Goal: Task Accomplishment & Management: Use online tool/utility

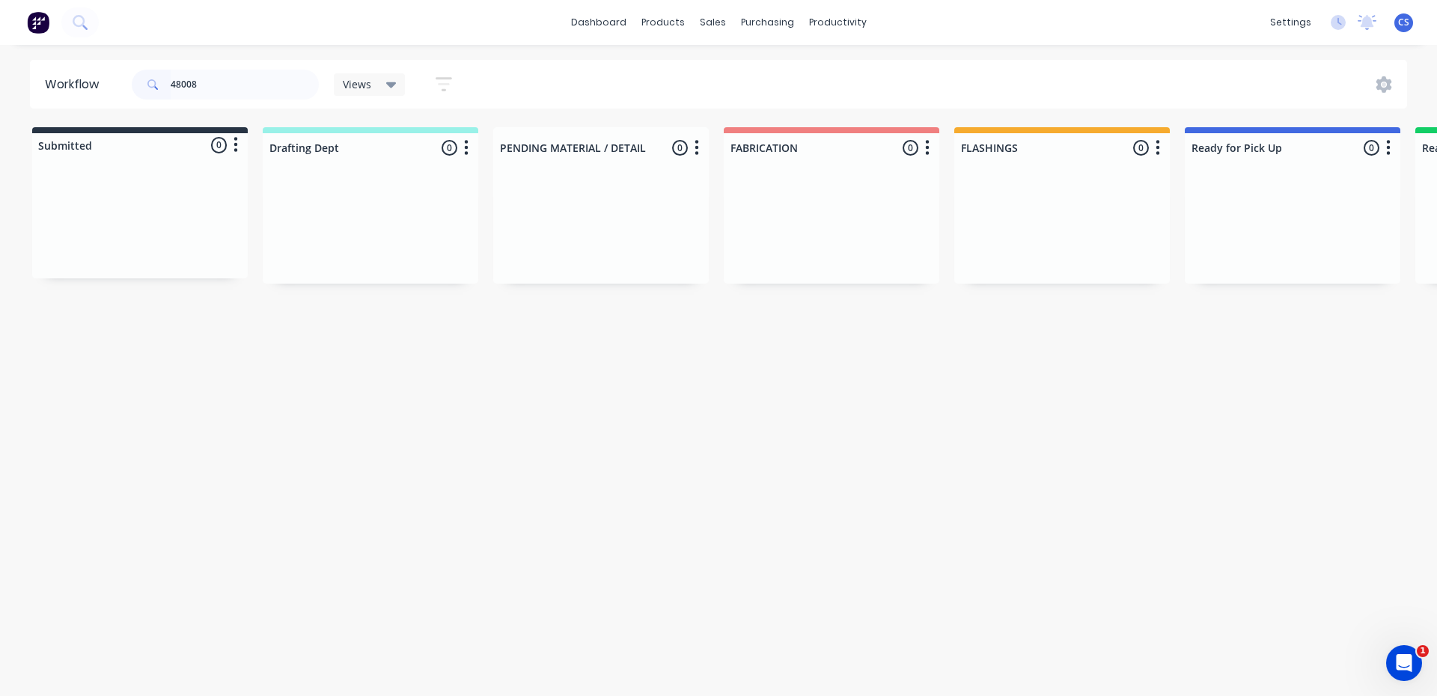
drag, startPoint x: 225, startPoint y: 85, endPoint x: 167, endPoint y: 79, distance: 58.7
click at [167, 79] on div "48008" at bounding box center [225, 85] width 187 height 30
type input "GTS"
click at [1311, 226] on div "Order #48122 02:47 PM [DATE] GTS CONSTRUCTIONS PO #C208 Req. [DATE] PU" at bounding box center [1292, 228] width 201 height 90
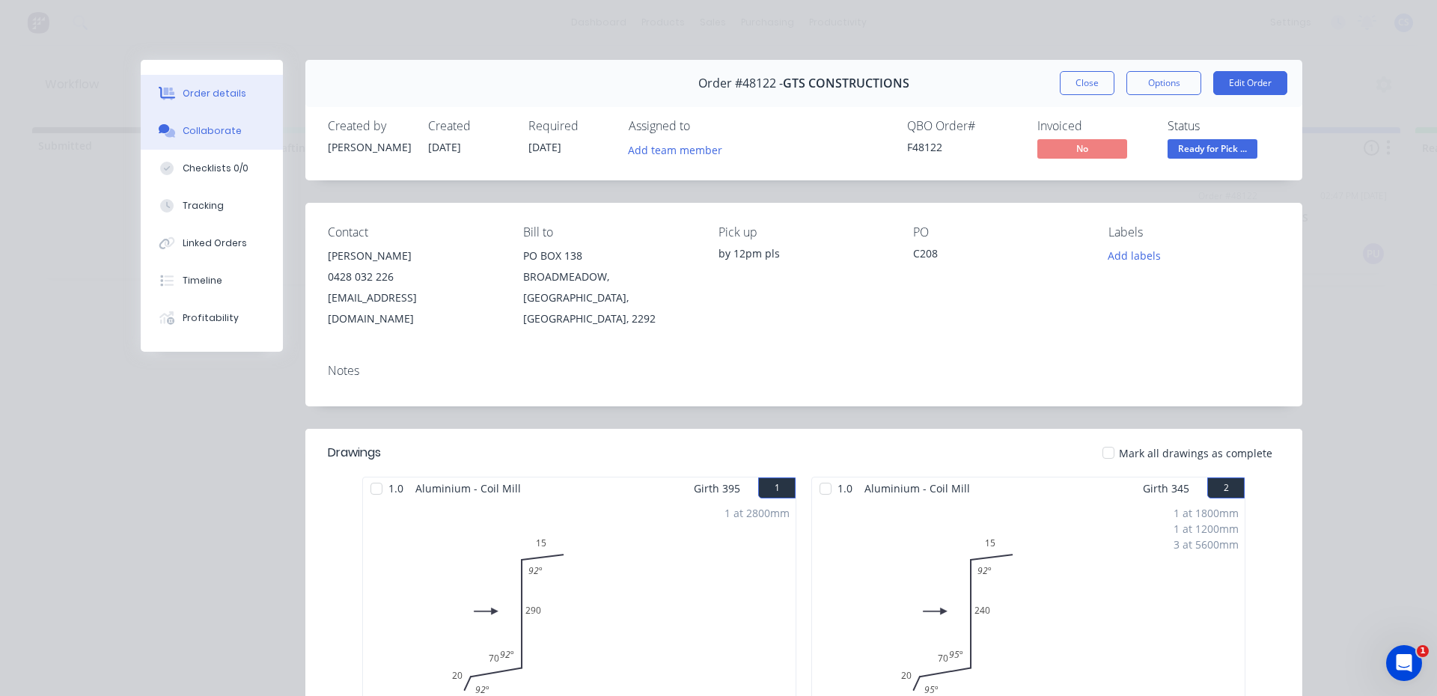
click at [150, 121] on button "Collaborate" at bounding box center [212, 130] width 142 height 37
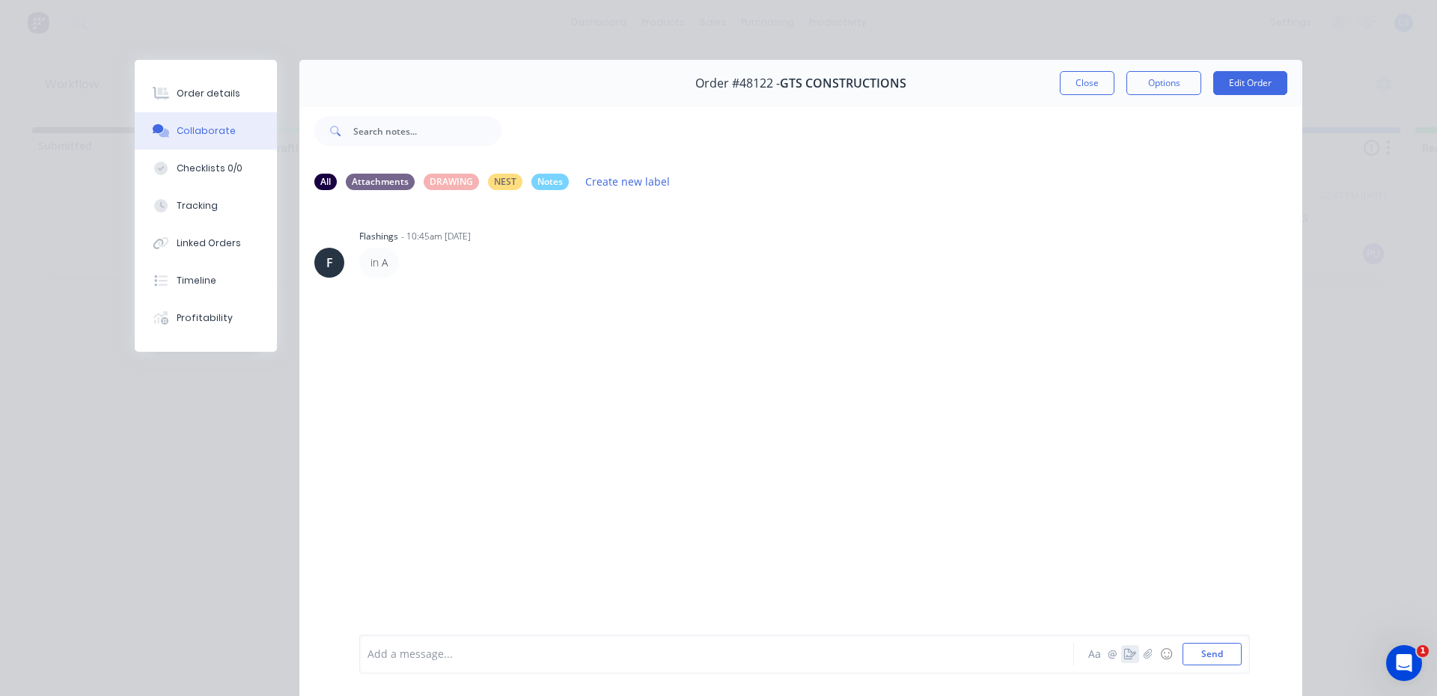
click at [1124, 655] on icon "button" at bounding box center [1130, 654] width 12 height 10
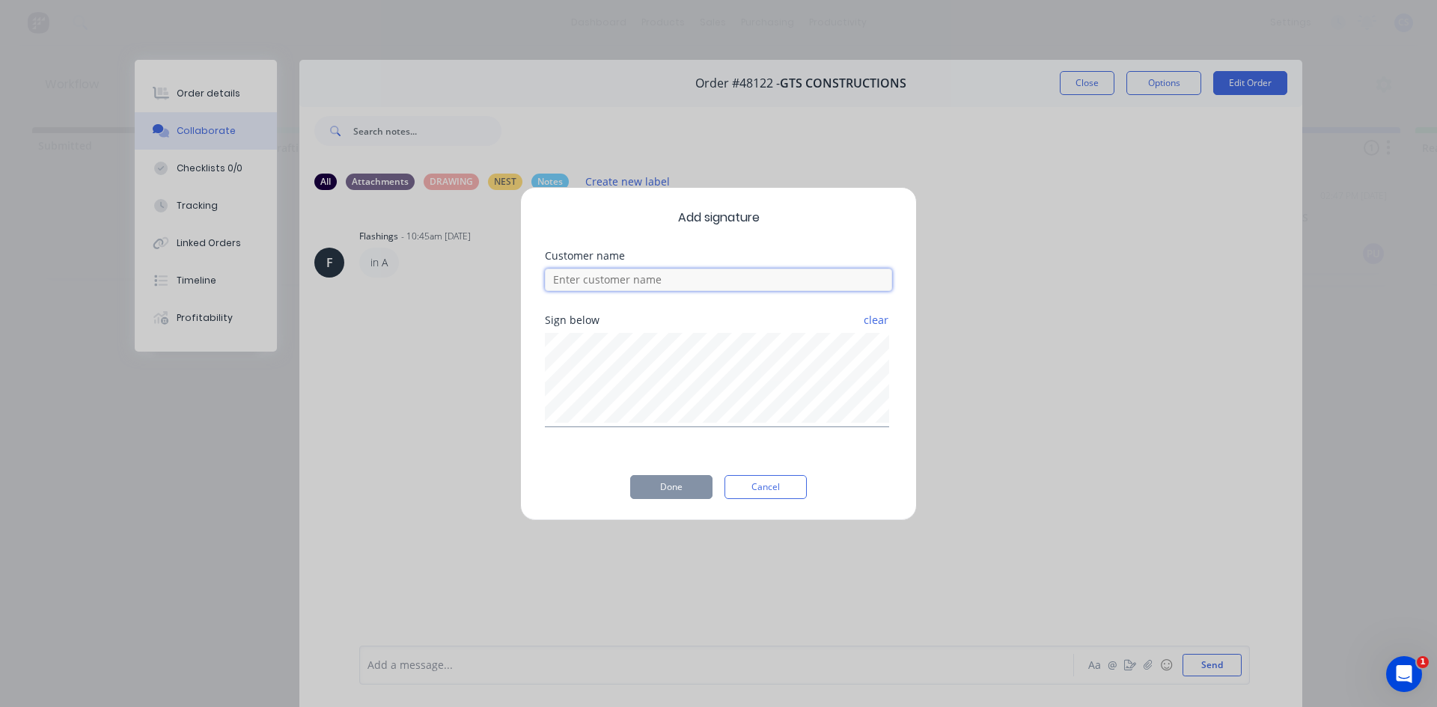
click at [629, 275] on input at bounding box center [718, 280] width 347 height 22
type input "[PERSON_NAME]"
click at [683, 487] on button "Done" at bounding box center [671, 487] width 82 height 24
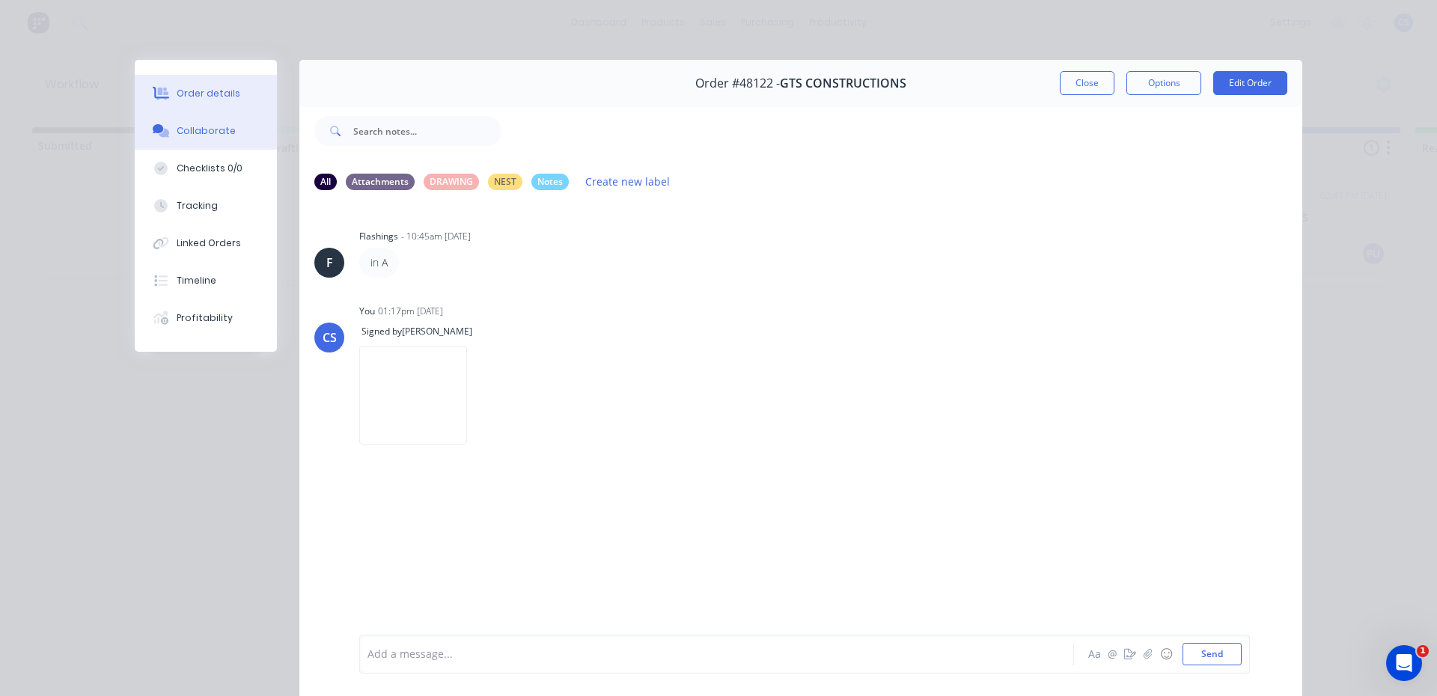
click at [216, 94] on div "Order details" at bounding box center [209, 93] width 64 height 13
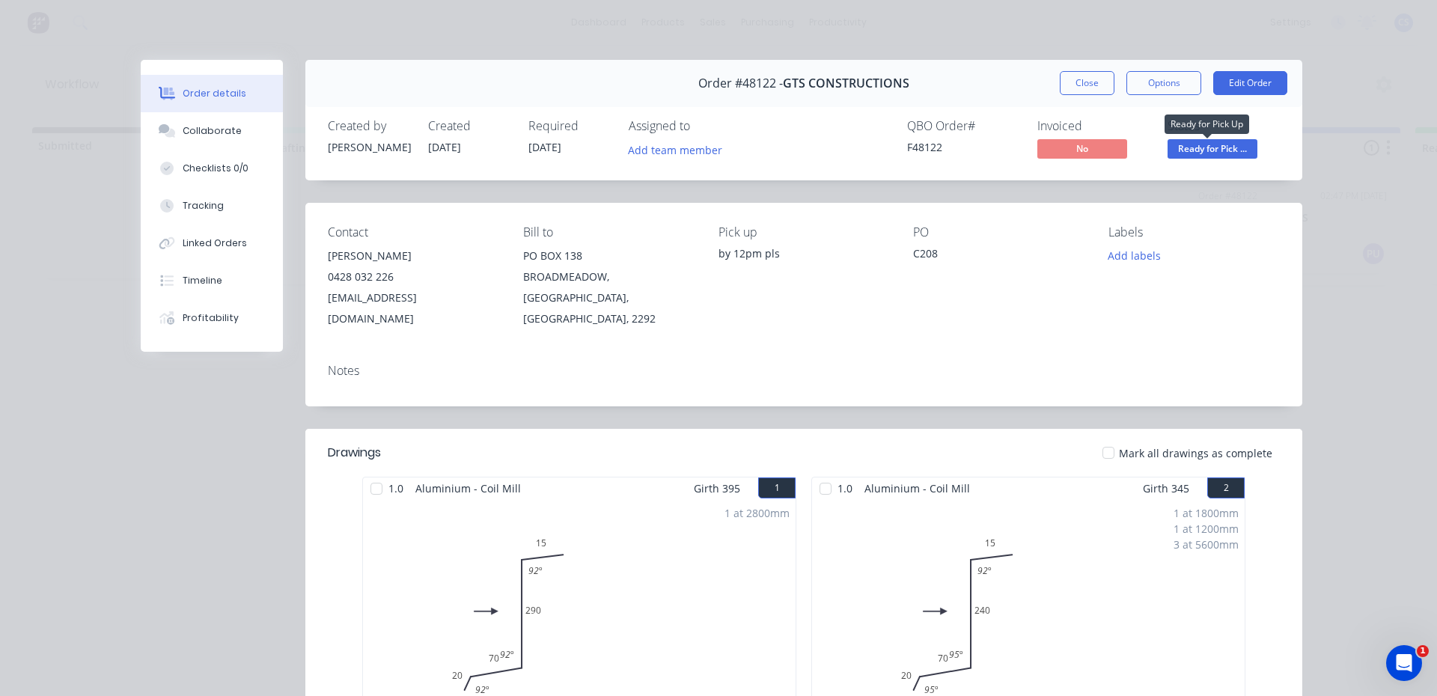
click at [1204, 147] on span "Ready for Pick ..." at bounding box center [1213, 148] width 90 height 19
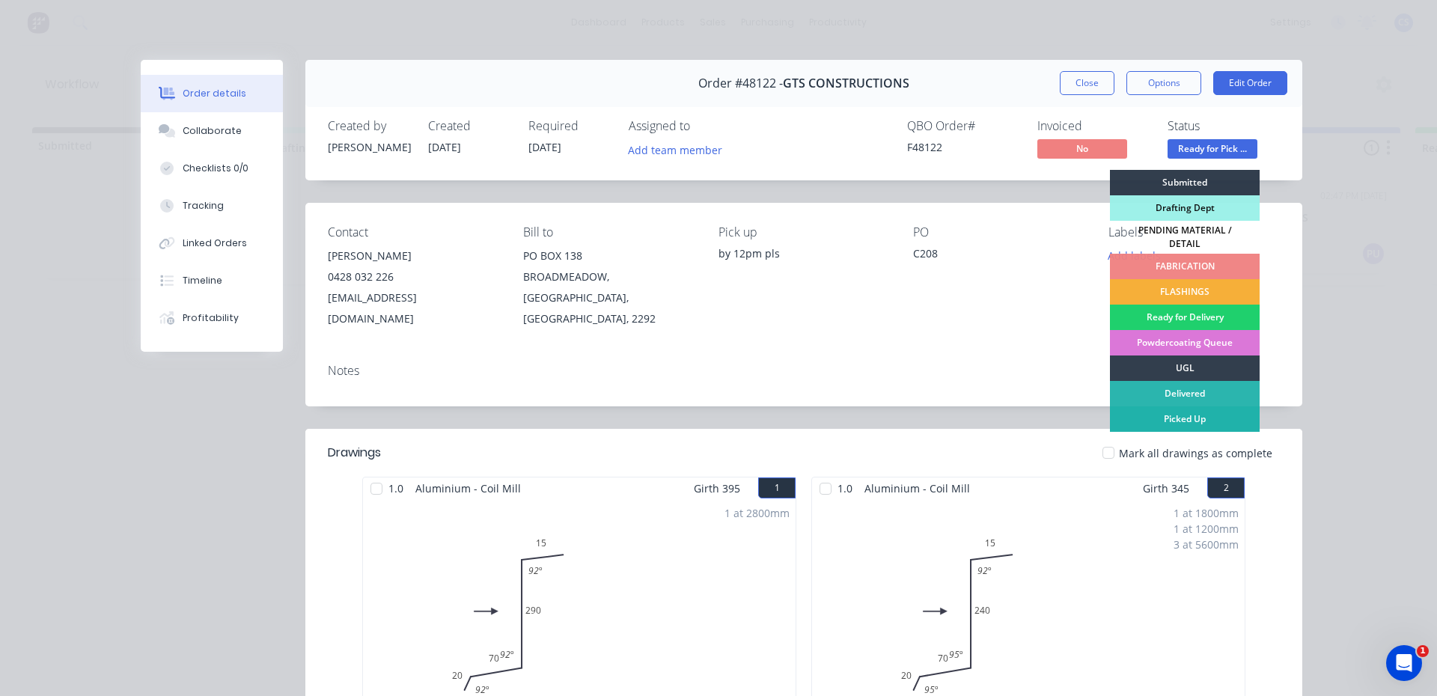
click at [1182, 409] on div "Picked Up" at bounding box center [1185, 418] width 150 height 25
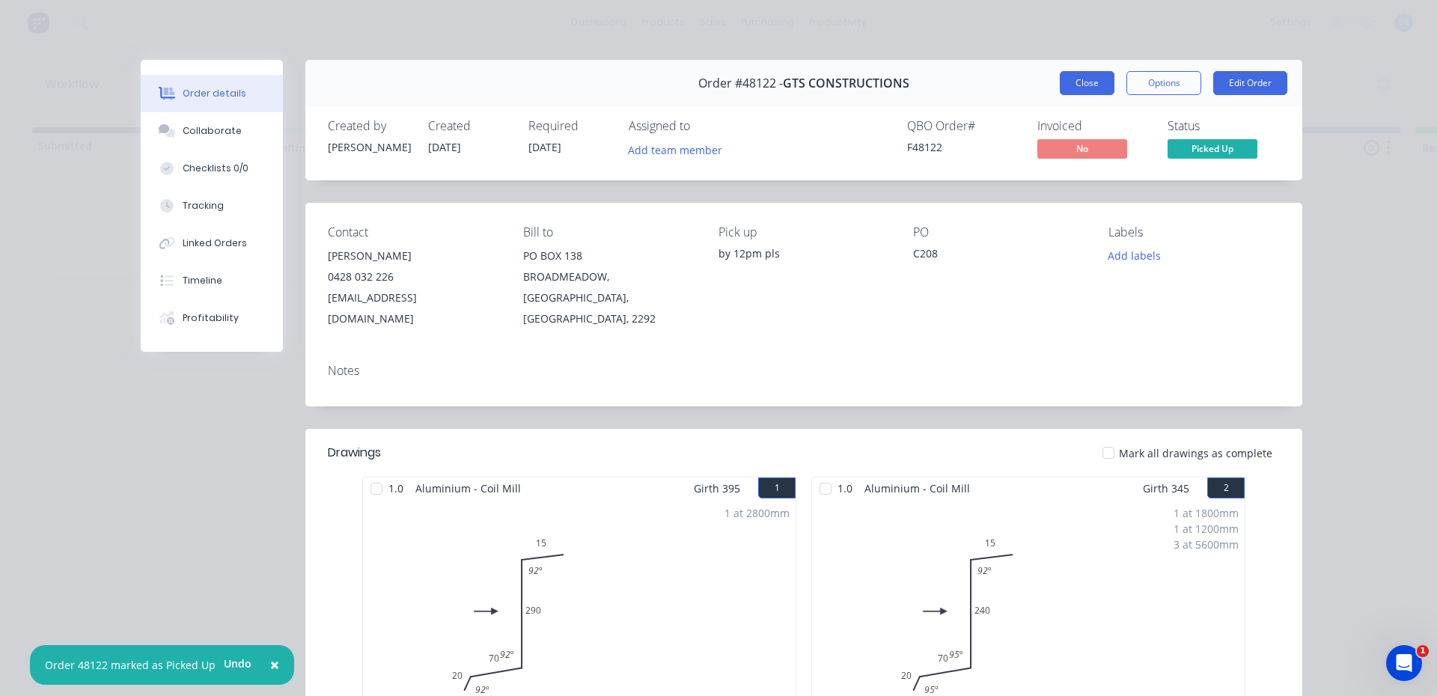
click at [1082, 78] on button "Close" at bounding box center [1087, 83] width 55 height 24
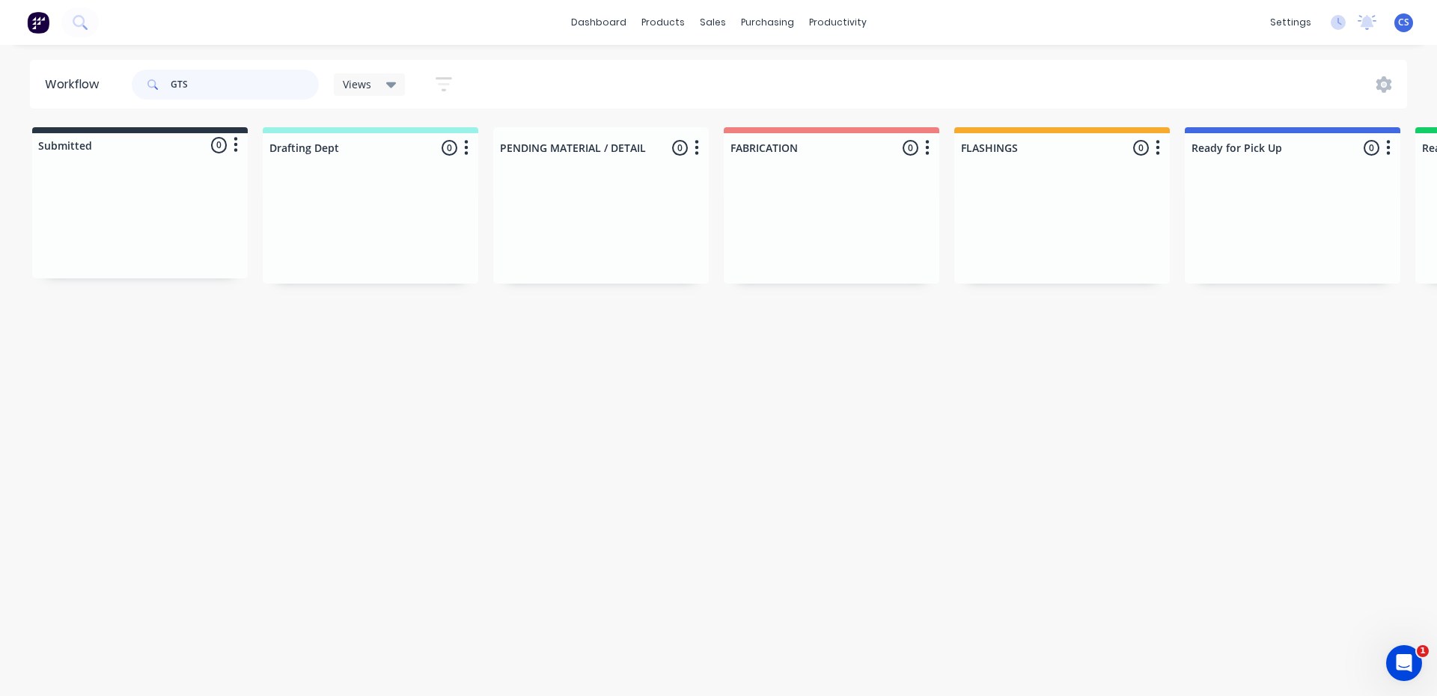
drag, startPoint x: 207, startPoint y: 73, endPoint x: 141, endPoint y: 86, distance: 67.1
click at [141, 86] on div "GTS" at bounding box center [225, 85] width 187 height 30
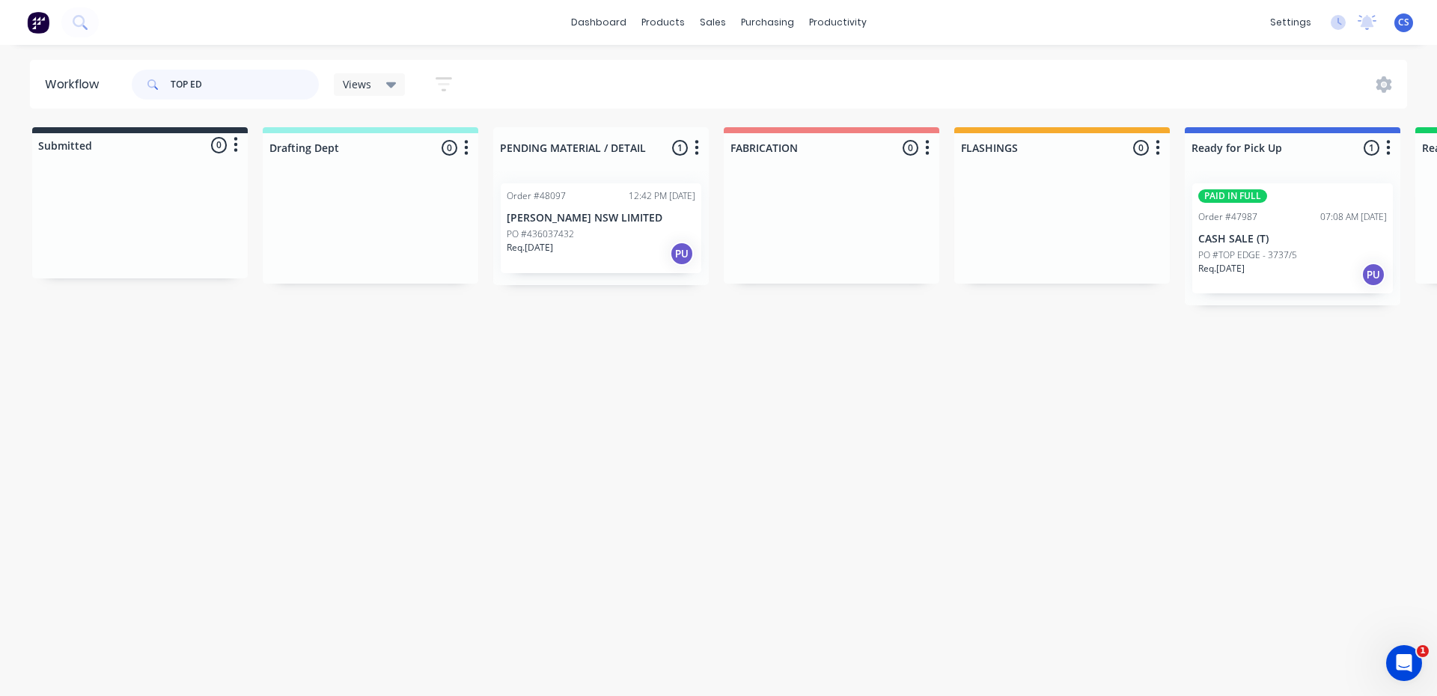
type input "TOP ED"
click at [1307, 251] on div "PO #TOP EDGE - 3737/5" at bounding box center [1292, 255] width 189 height 13
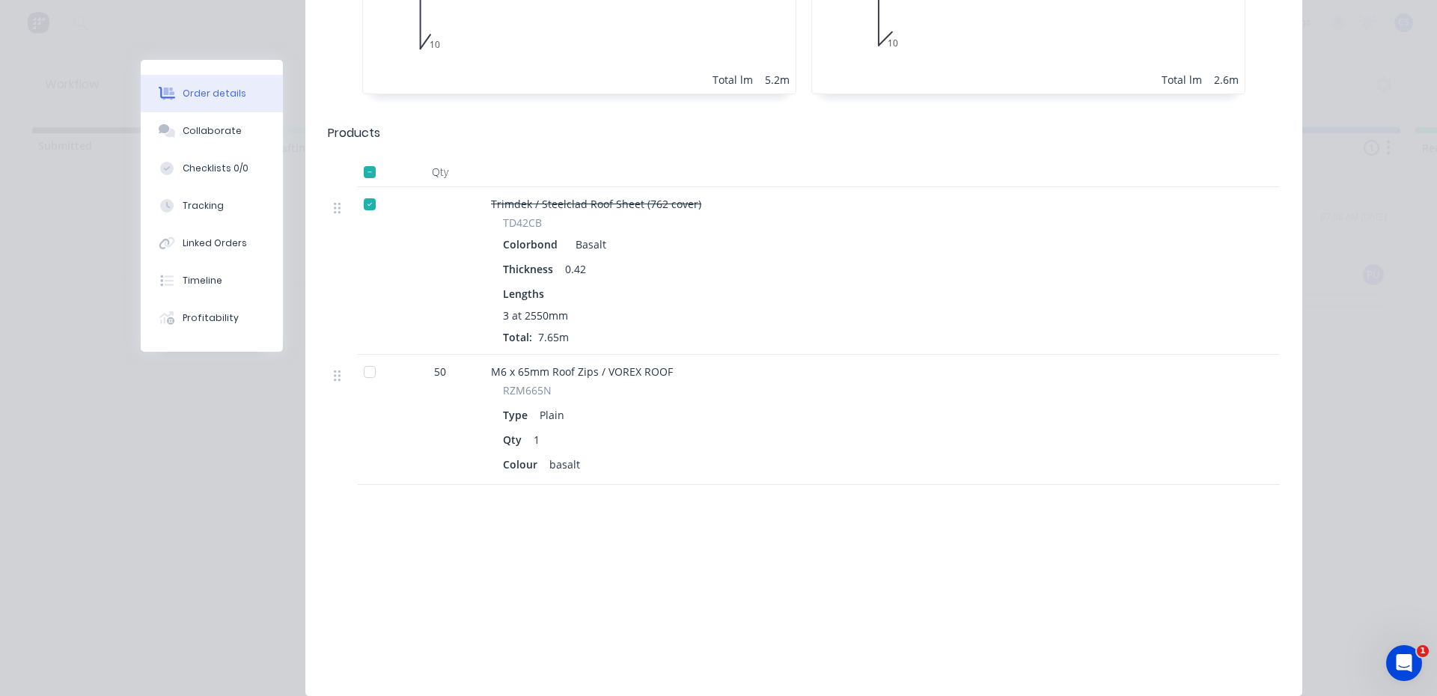
scroll to position [599, 0]
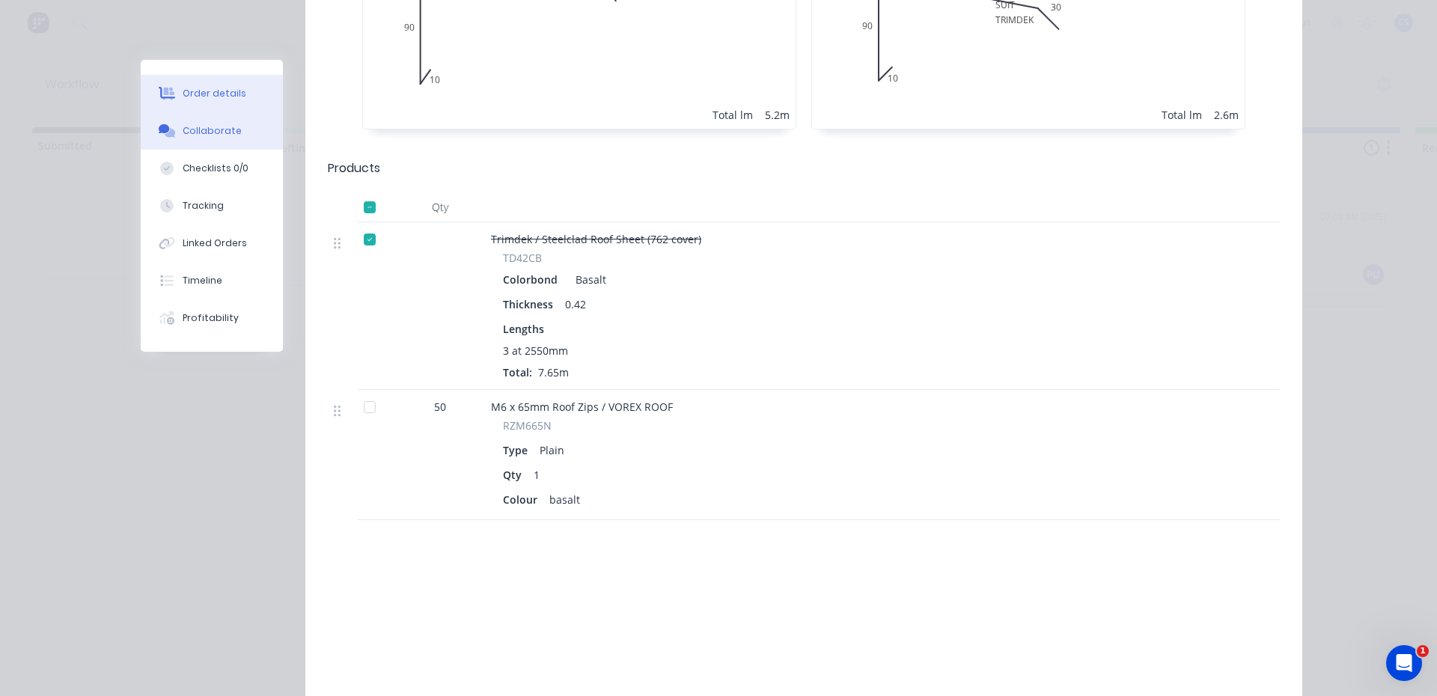
click at [183, 120] on button "Collaborate" at bounding box center [212, 130] width 142 height 37
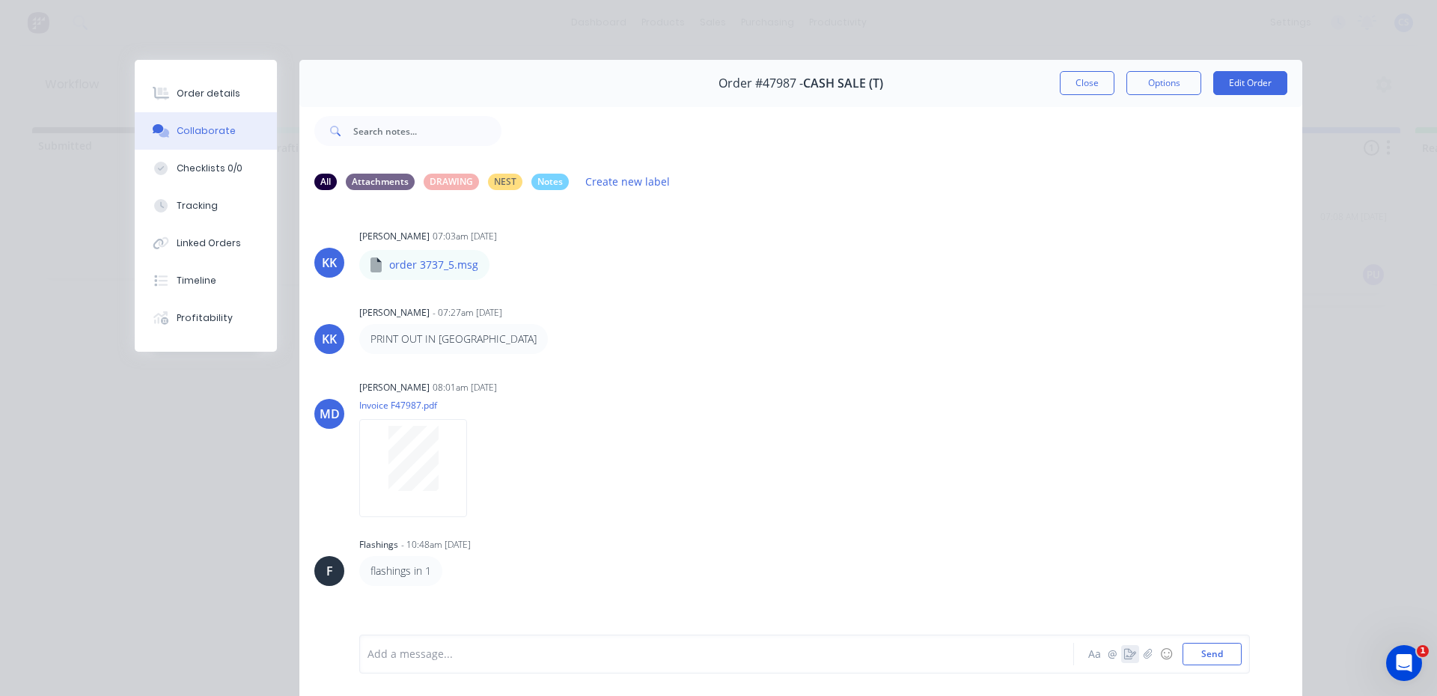
click at [1124, 657] on icon "button" at bounding box center [1130, 654] width 12 height 10
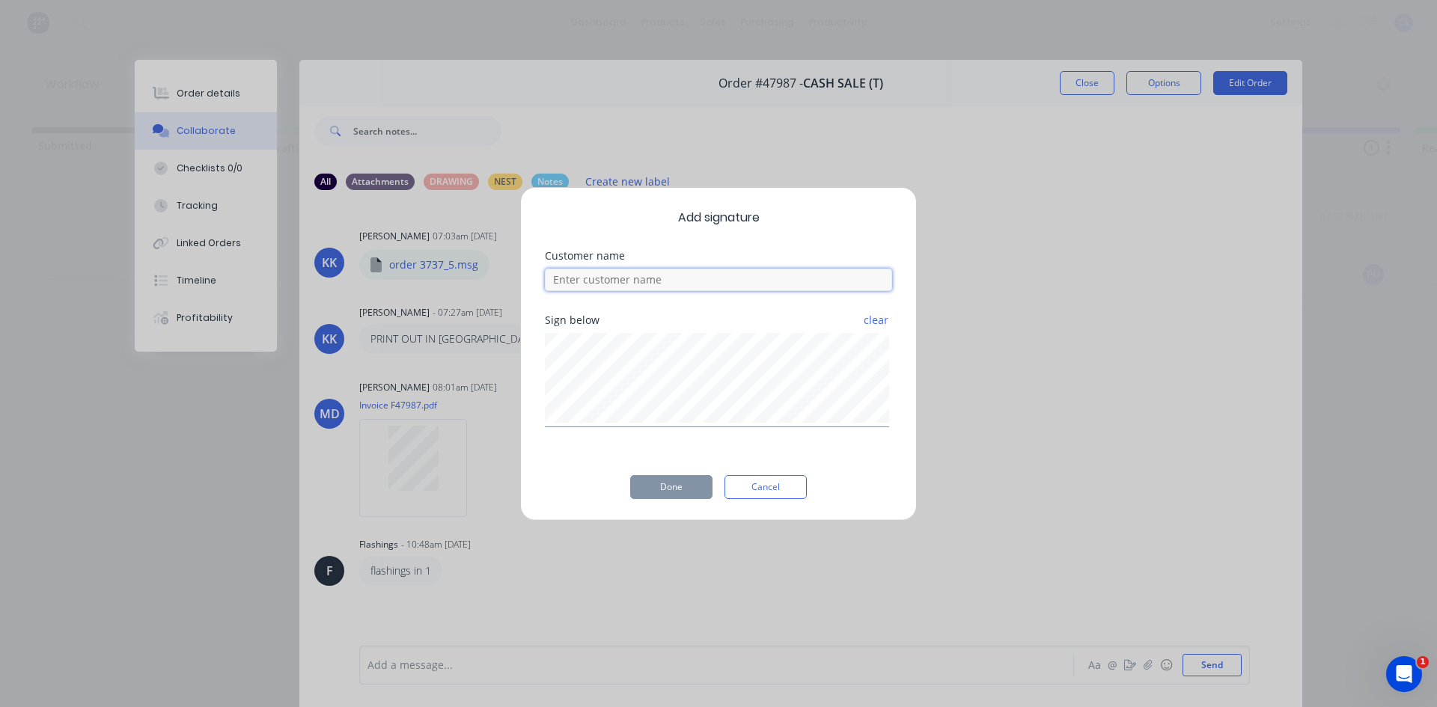
click at [567, 280] on input at bounding box center [718, 280] width 347 height 22
type input "[PERSON_NAME]"
click at [675, 487] on button "Done" at bounding box center [671, 487] width 82 height 24
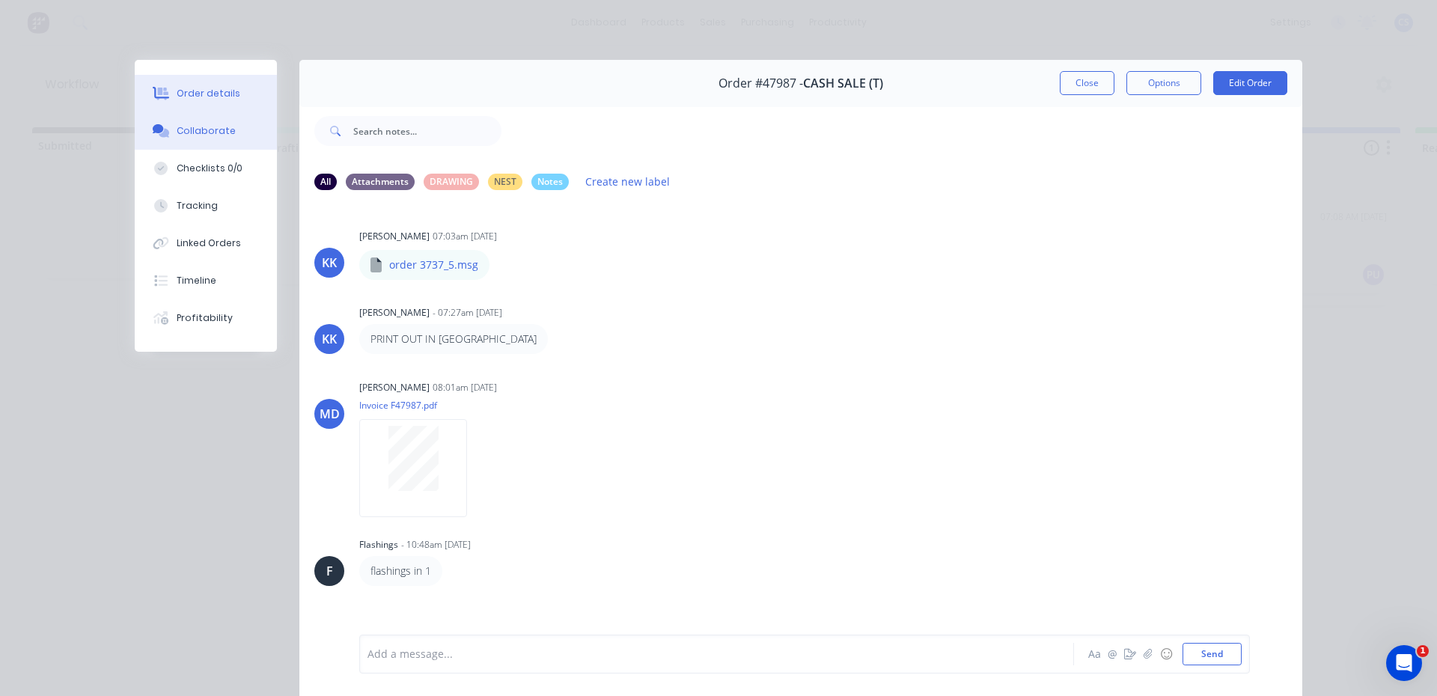
click at [249, 101] on button "Order details" at bounding box center [206, 93] width 142 height 37
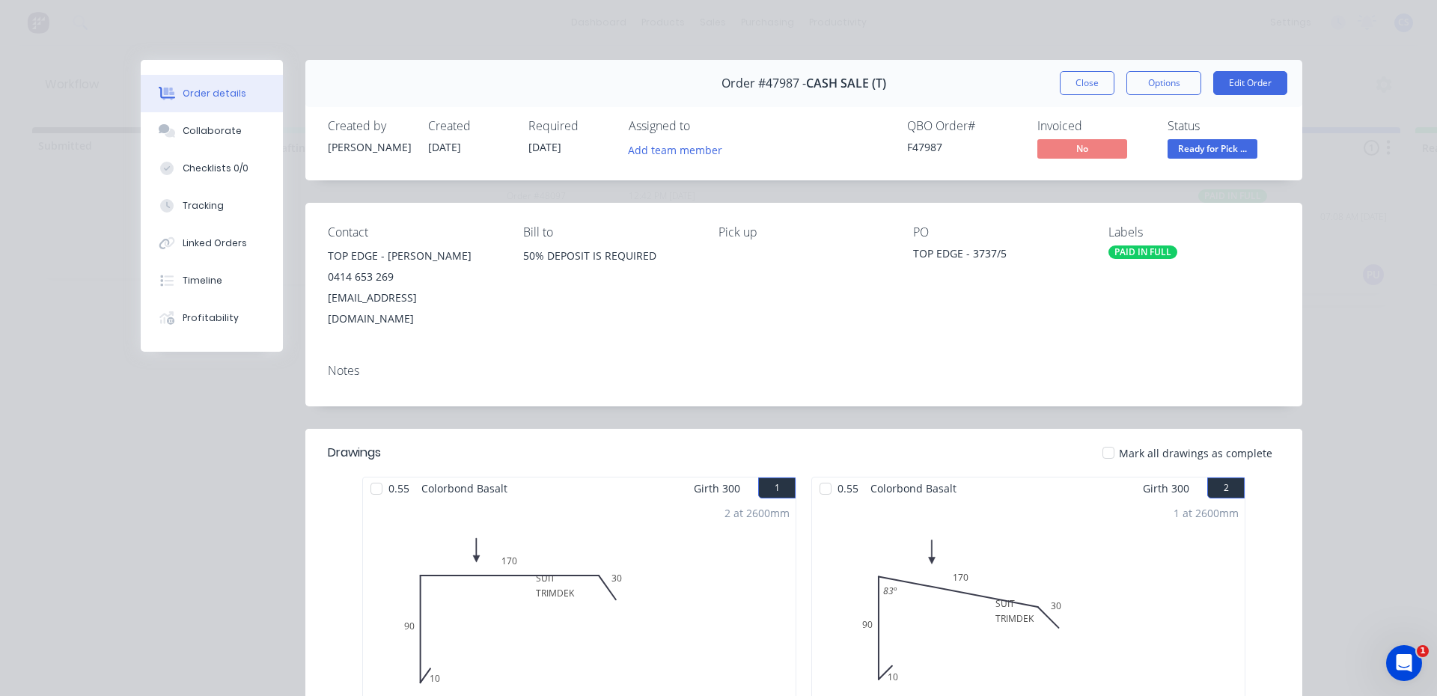
click at [1195, 149] on span "Ready for Pick ..." at bounding box center [1213, 148] width 90 height 19
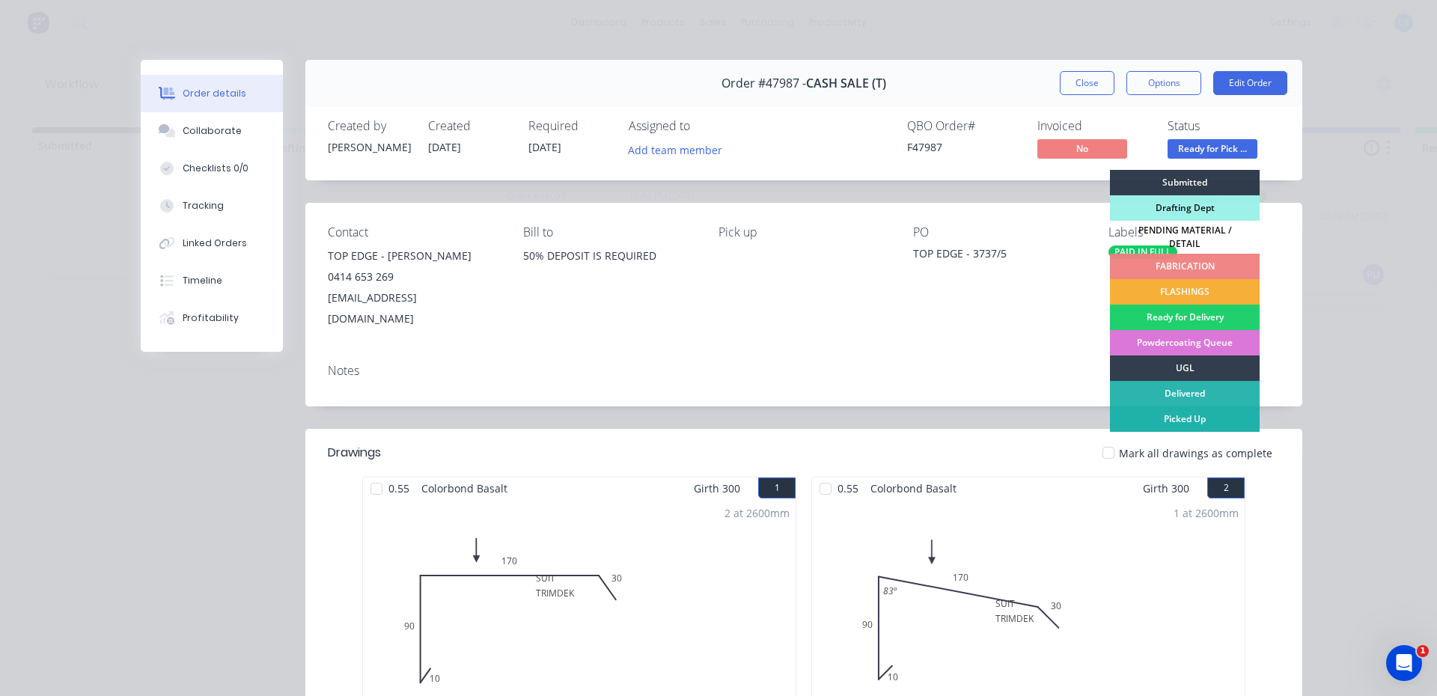
click at [1154, 407] on div "Picked Up" at bounding box center [1185, 418] width 150 height 25
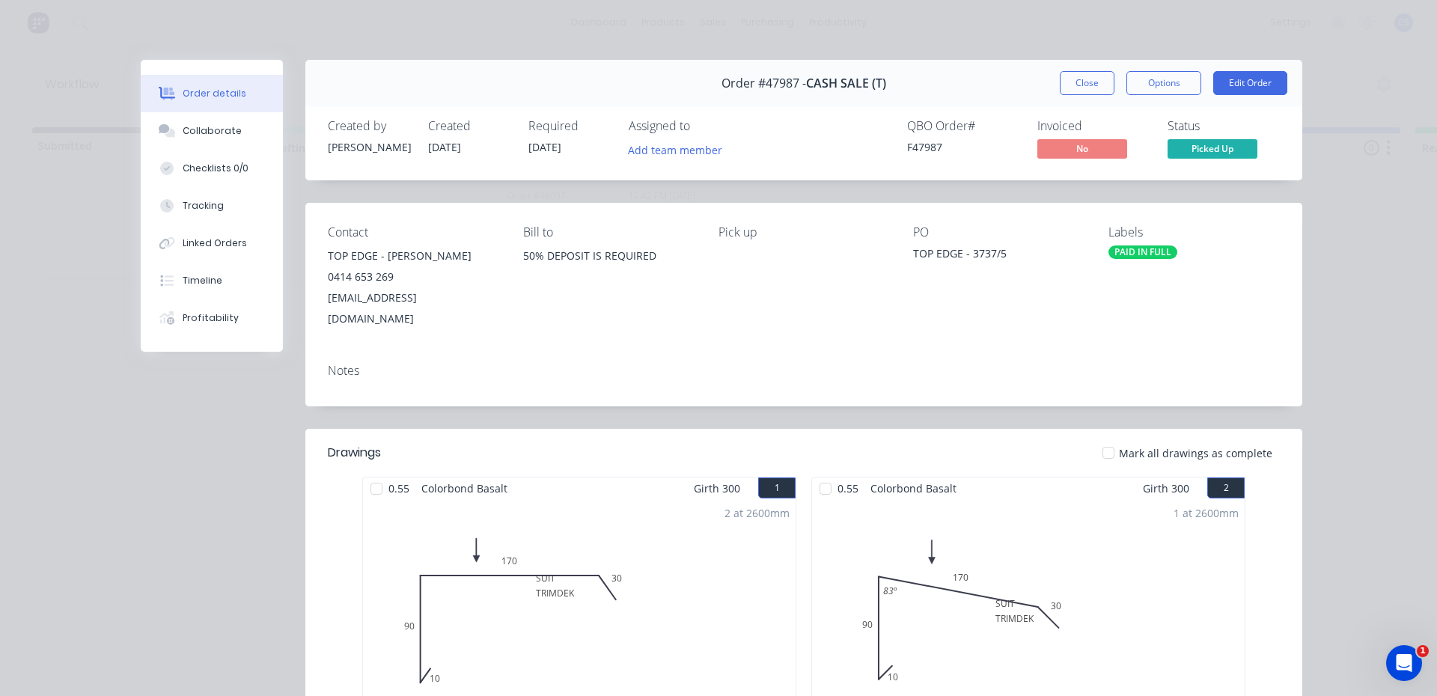
scroll to position [6, 0]
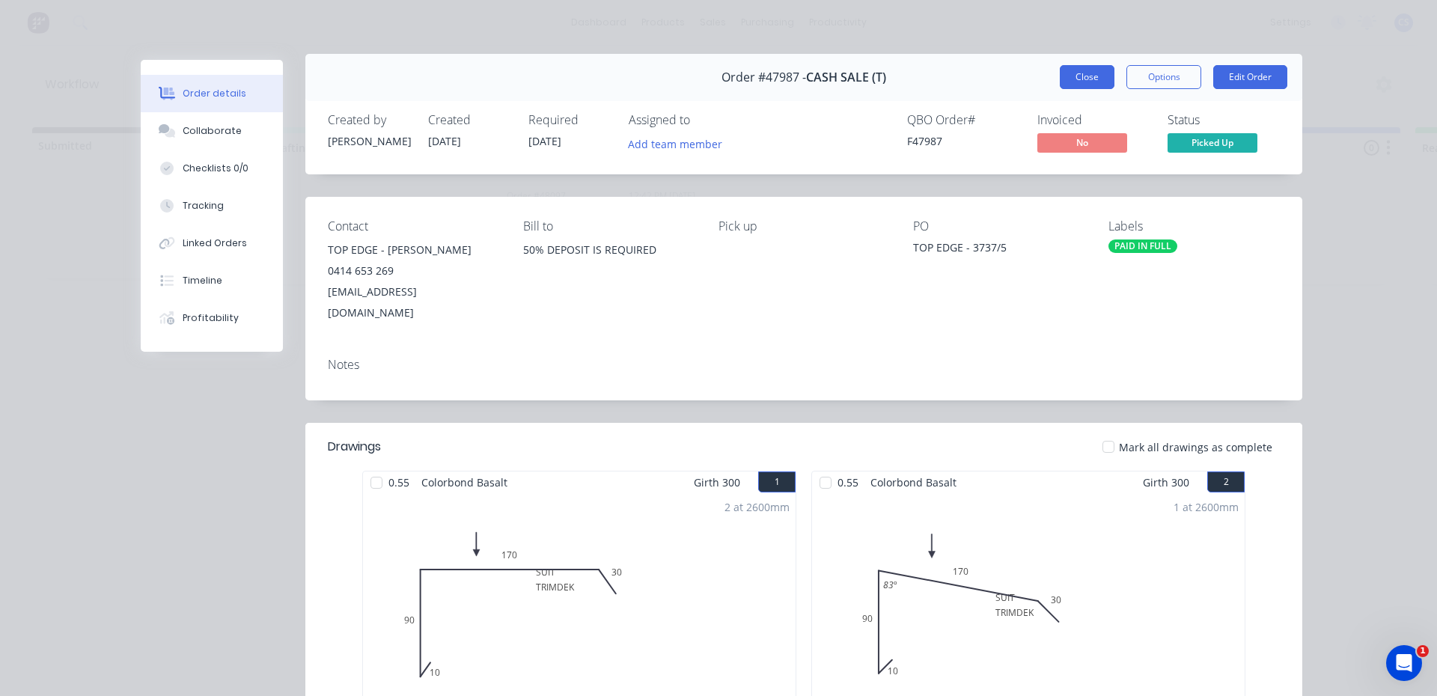
click at [1091, 79] on button "Close" at bounding box center [1087, 77] width 55 height 24
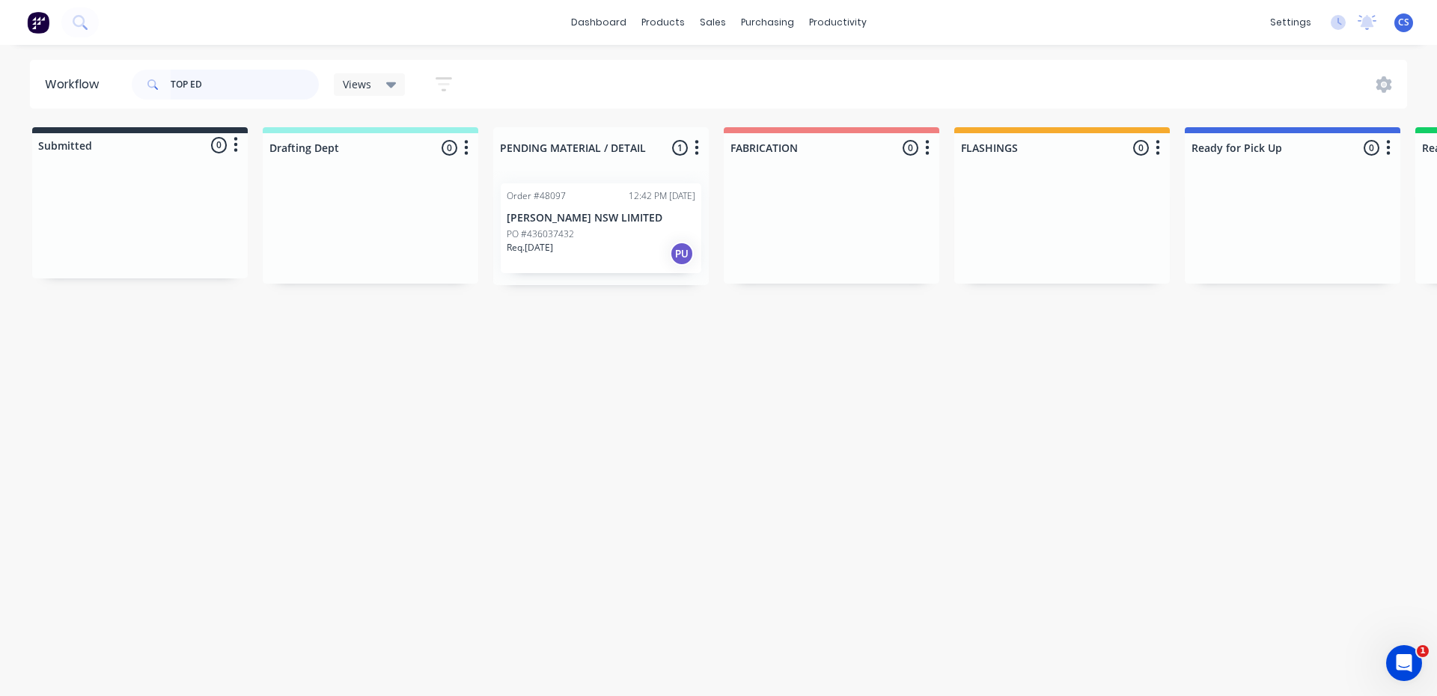
drag, startPoint x: 172, startPoint y: 83, endPoint x: 156, endPoint y: 85, distance: 15.8
click at [156, 85] on div "TOP ED" at bounding box center [225, 85] width 187 height 30
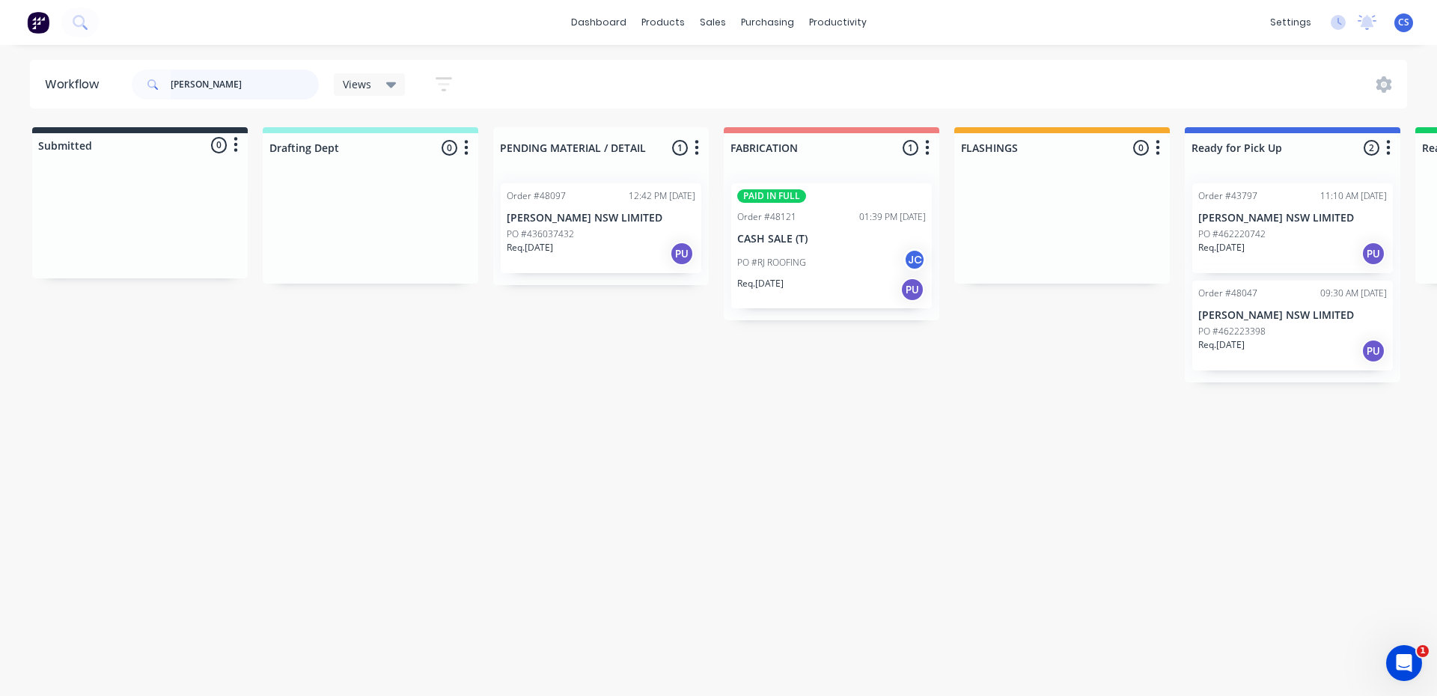
type input "[PERSON_NAME]"
click at [1246, 325] on p "PO #462223398" at bounding box center [1231, 331] width 67 height 13
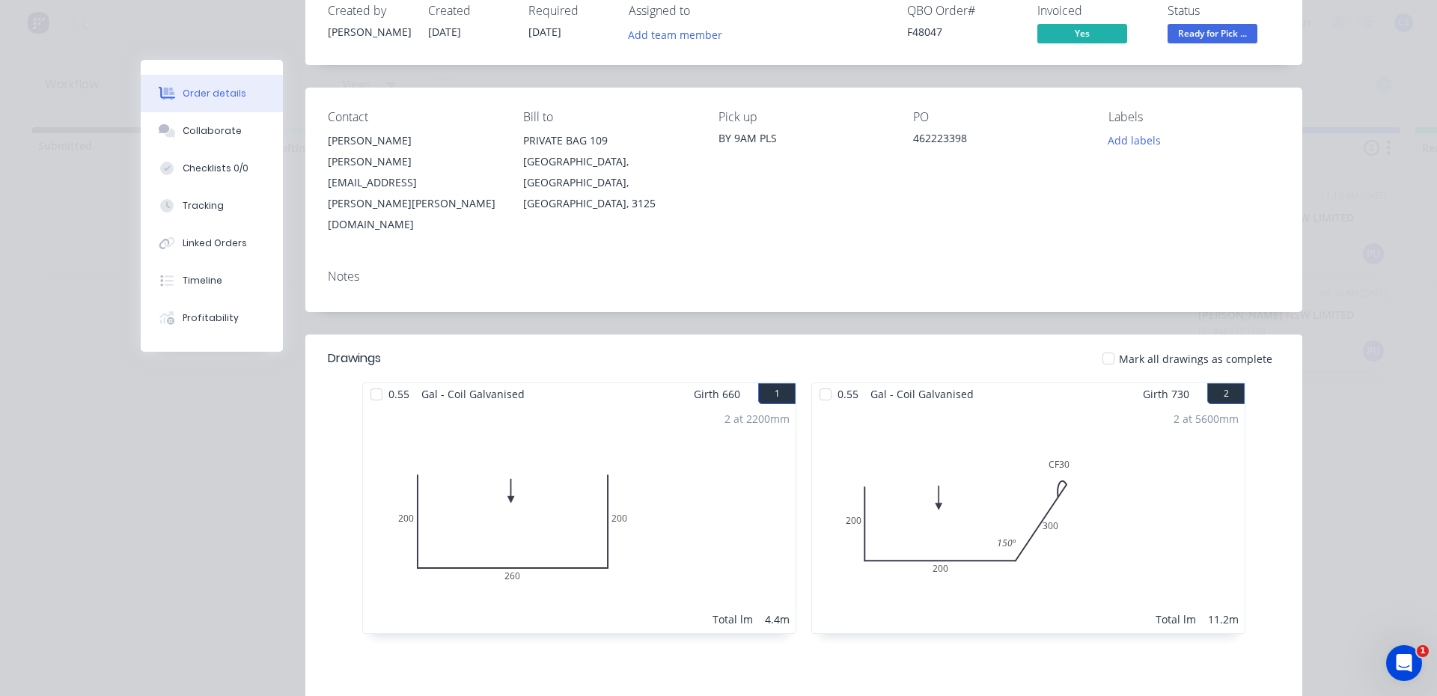
scroll to position [82, 0]
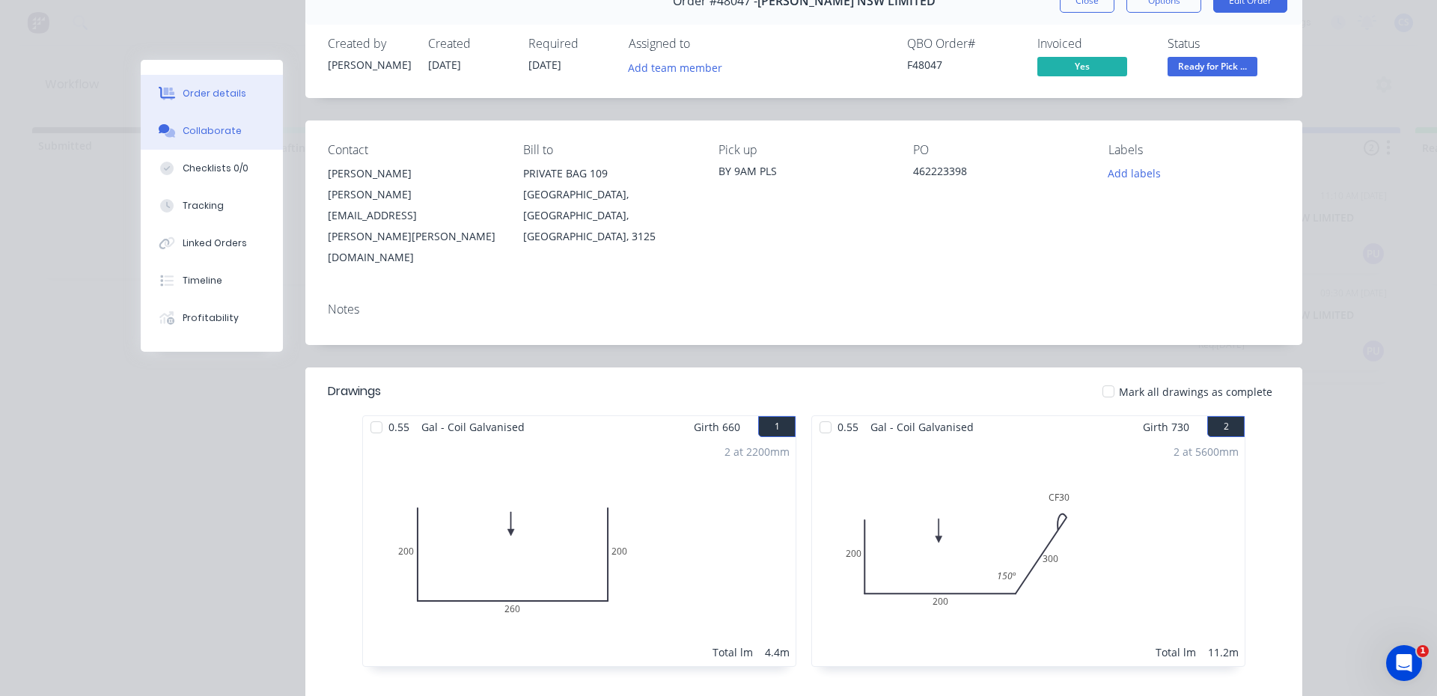
click at [234, 132] on button "Collaborate" at bounding box center [212, 130] width 142 height 37
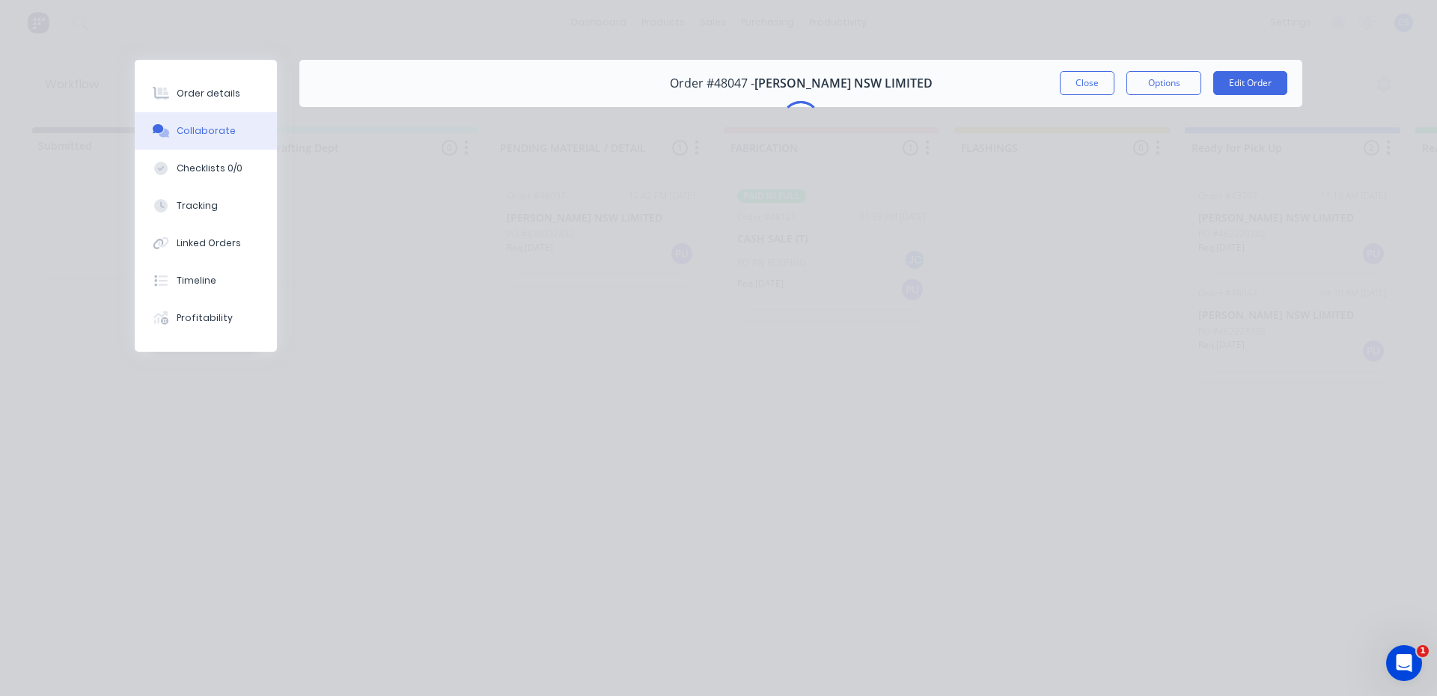
scroll to position [0, 0]
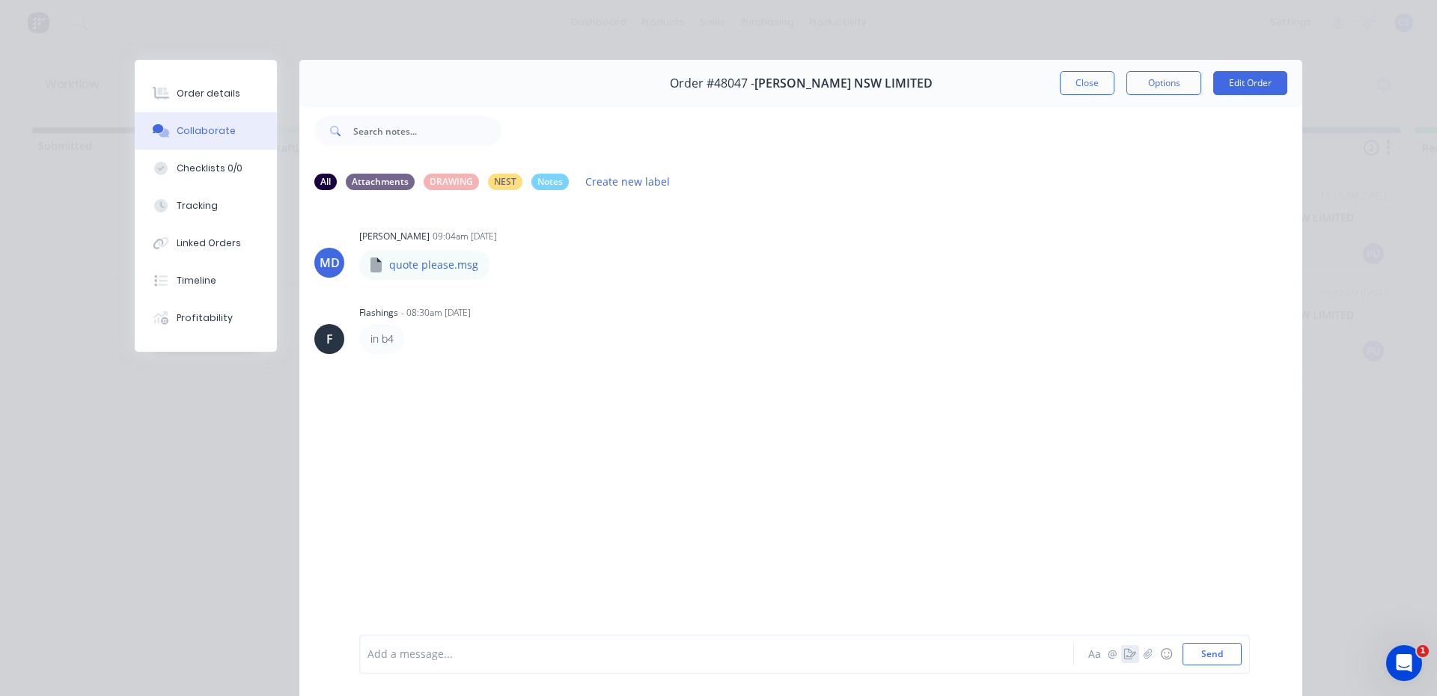
click at [1124, 656] on icon "button" at bounding box center [1130, 654] width 12 height 10
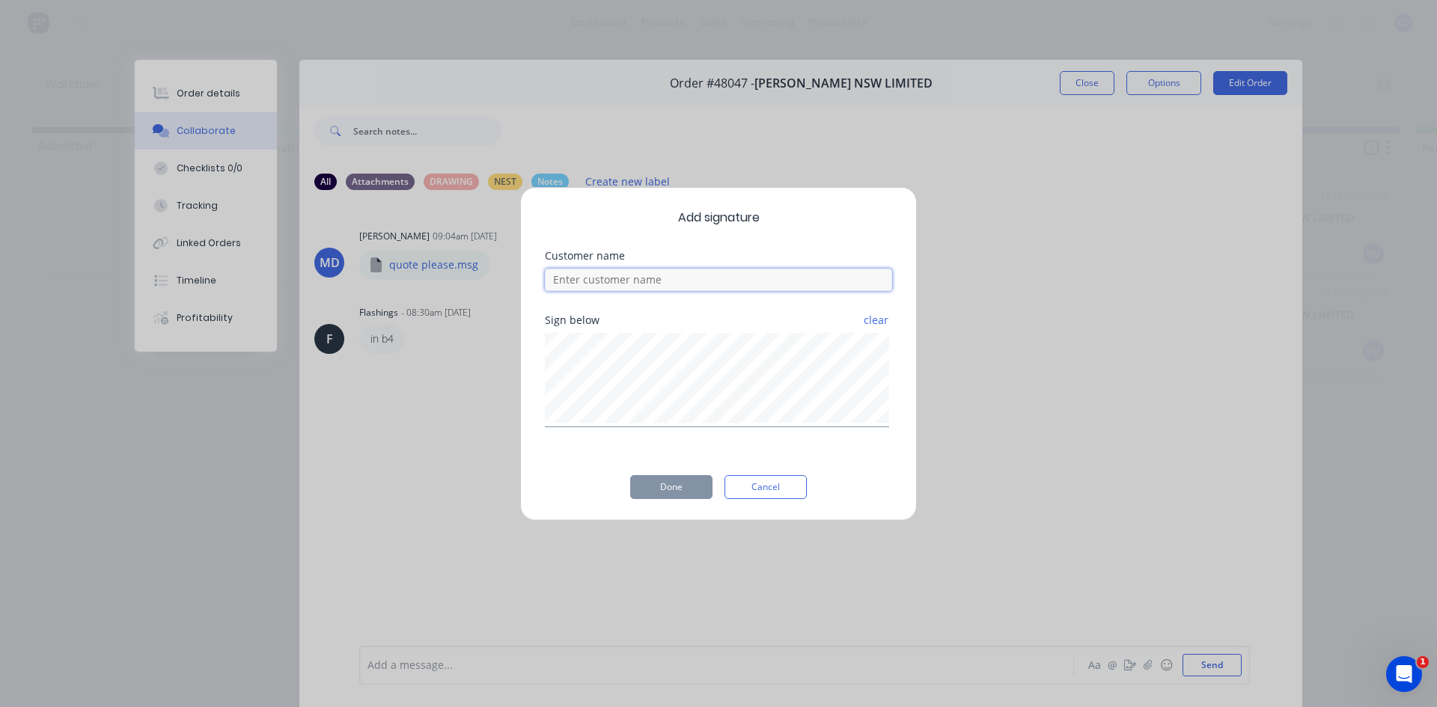
click at [775, 278] on input at bounding box center [718, 280] width 347 height 22
type input "LACHIE"
click at [684, 487] on button "Done" at bounding box center [671, 487] width 82 height 24
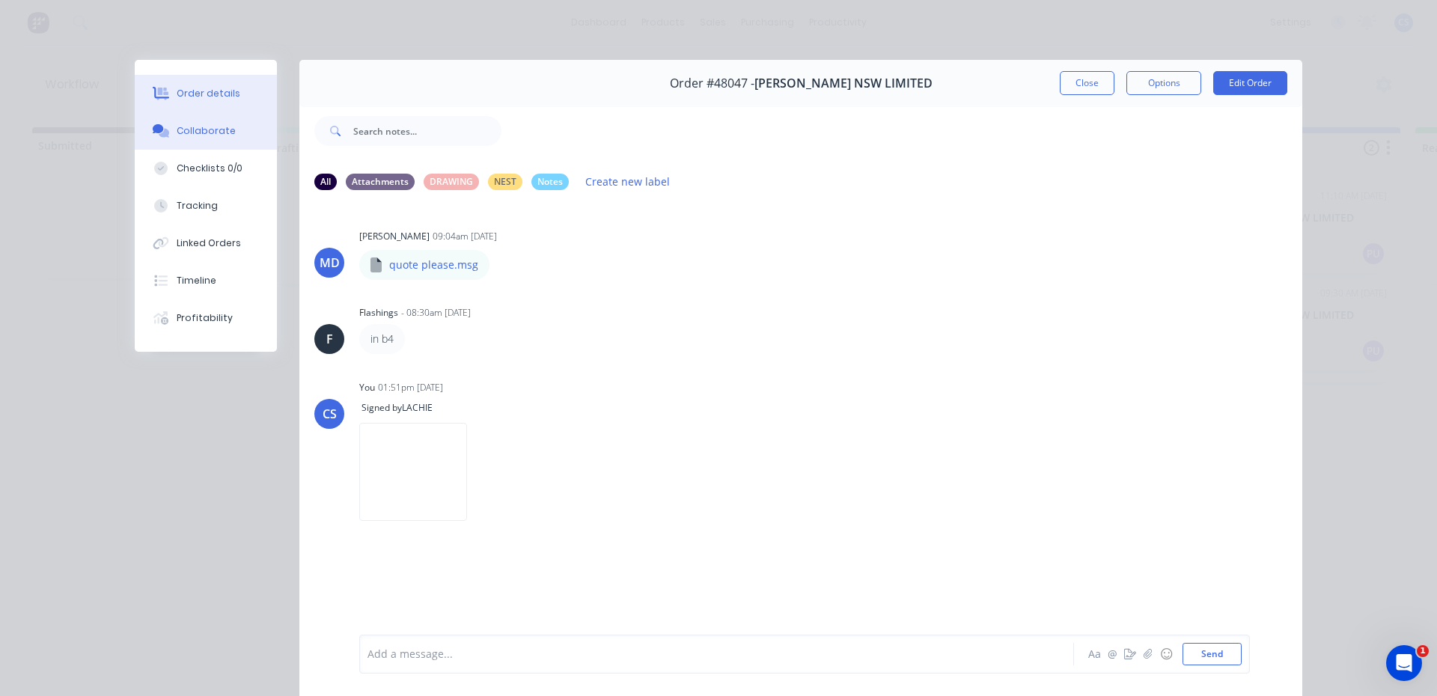
click at [177, 96] on div "Order details" at bounding box center [209, 93] width 64 height 13
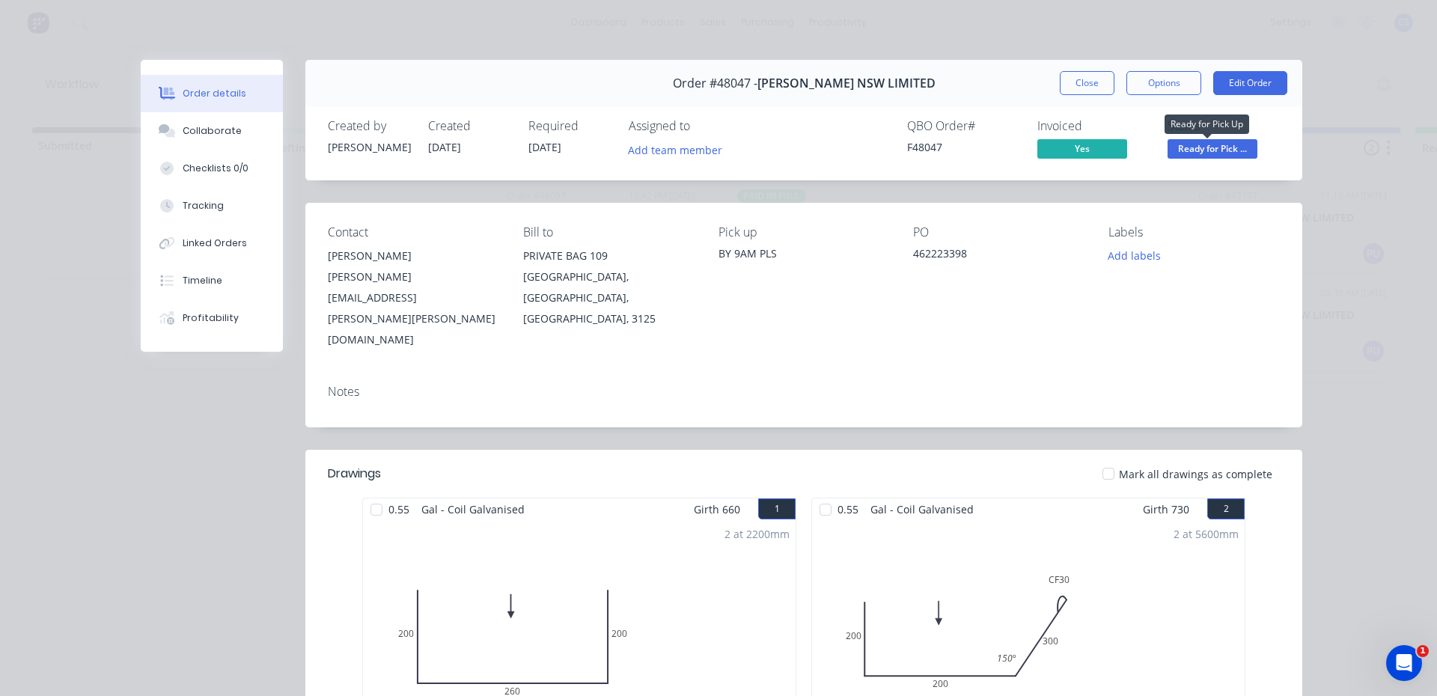
click at [1240, 146] on span "Ready for Pick ..." at bounding box center [1213, 148] width 90 height 19
click at [1170, 86] on button "Options" at bounding box center [1163, 83] width 75 height 24
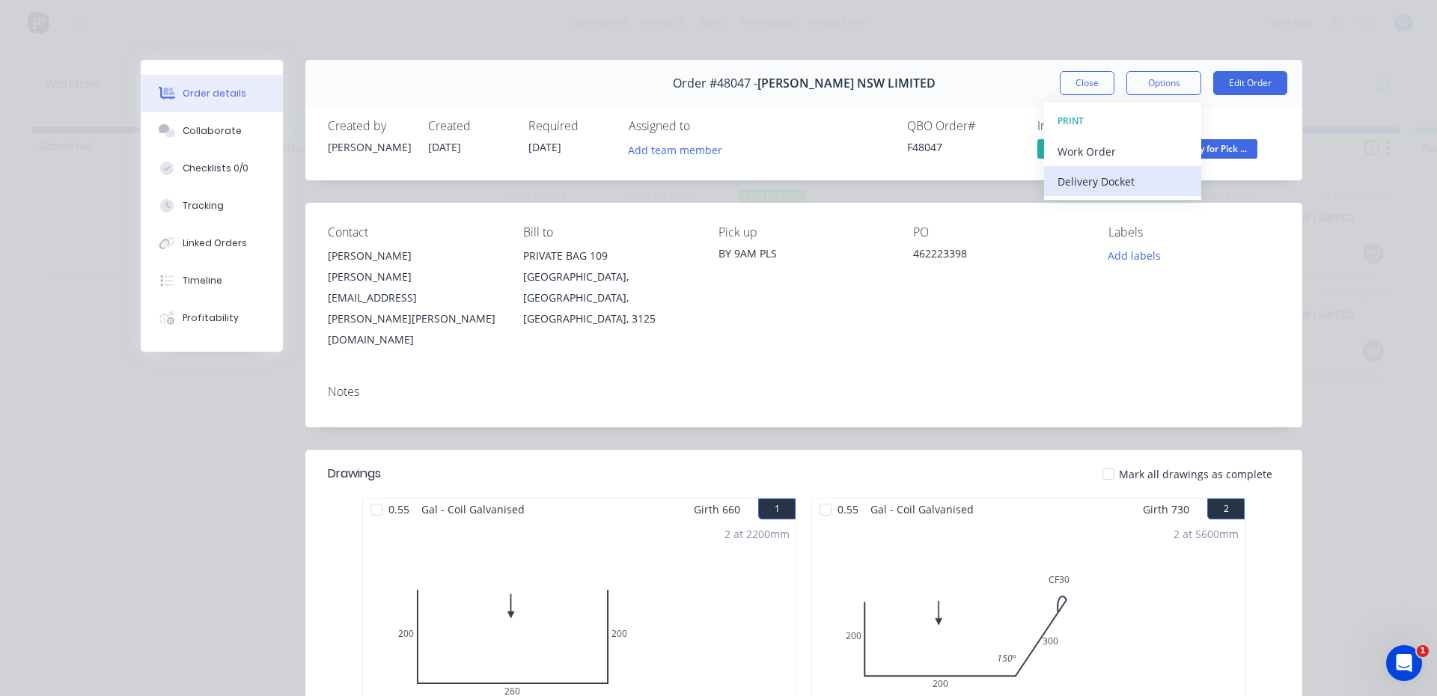
click at [1115, 183] on div "Delivery Docket" at bounding box center [1123, 182] width 130 height 22
click at [1087, 177] on div "Standard" at bounding box center [1123, 182] width 130 height 22
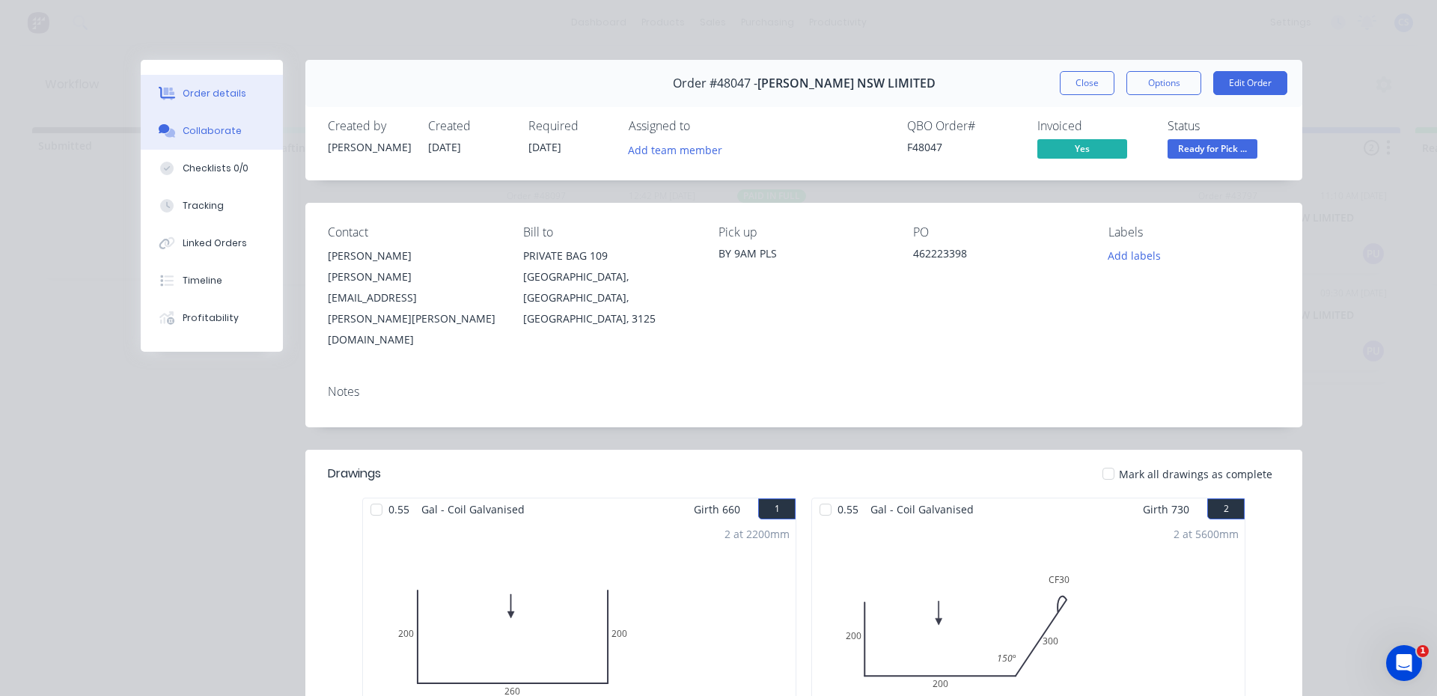
click at [199, 126] on div "Collaborate" at bounding box center [212, 130] width 59 height 13
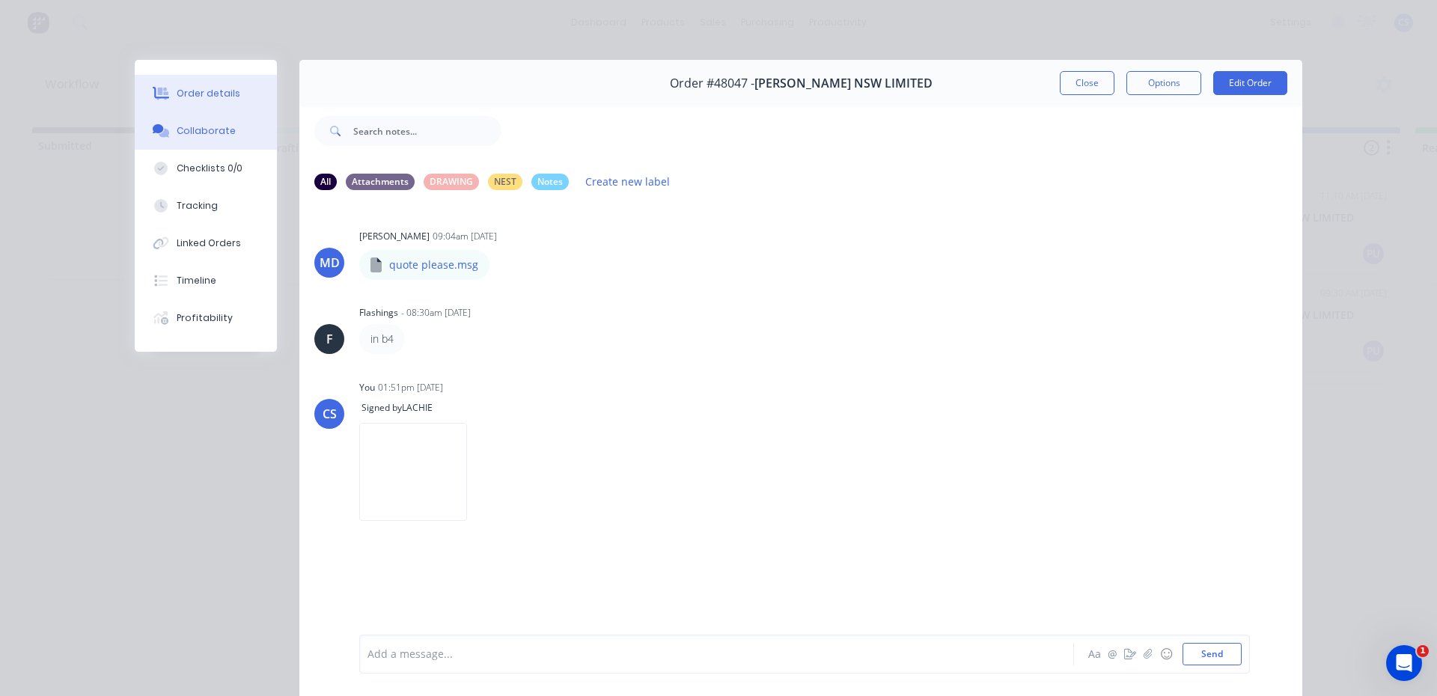
click at [207, 99] on div "Order details" at bounding box center [209, 93] width 64 height 13
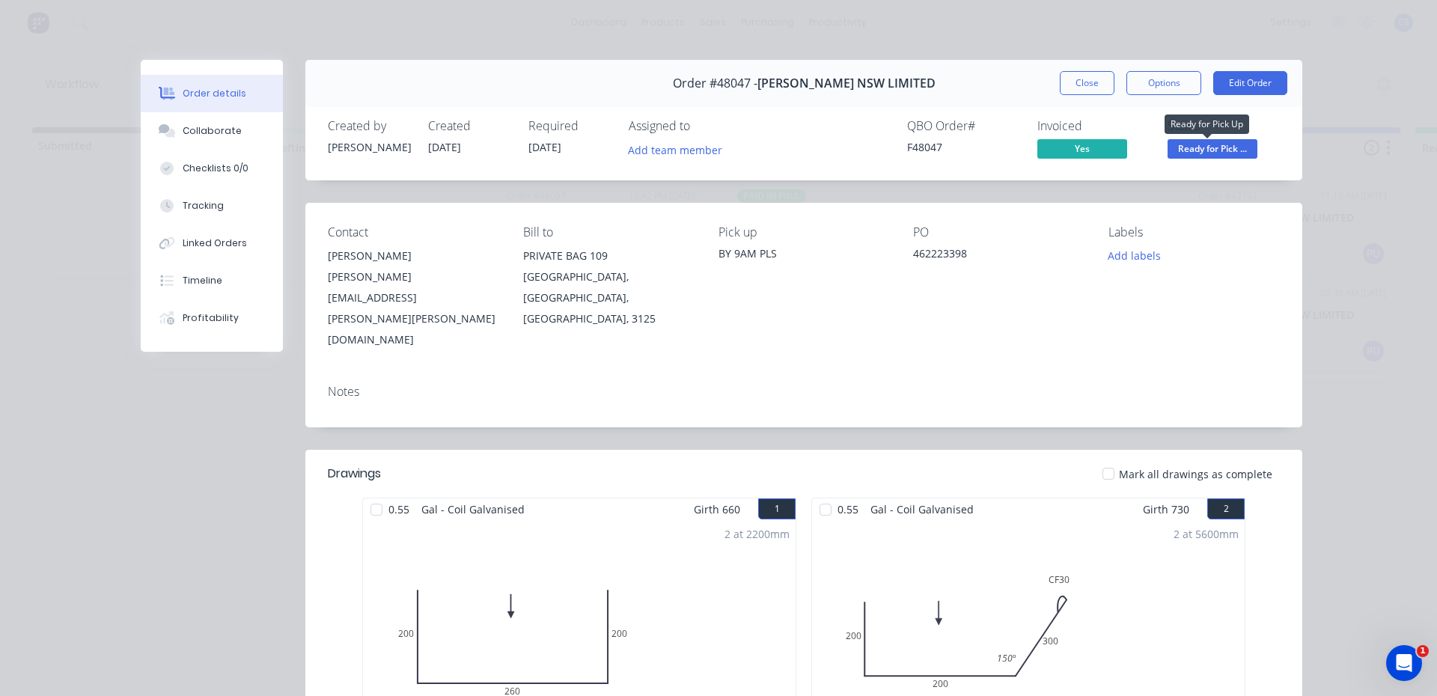
click at [1174, 153] on span "Ready for Pick ..." at bounding box center [1213, 148] width 90 height 19
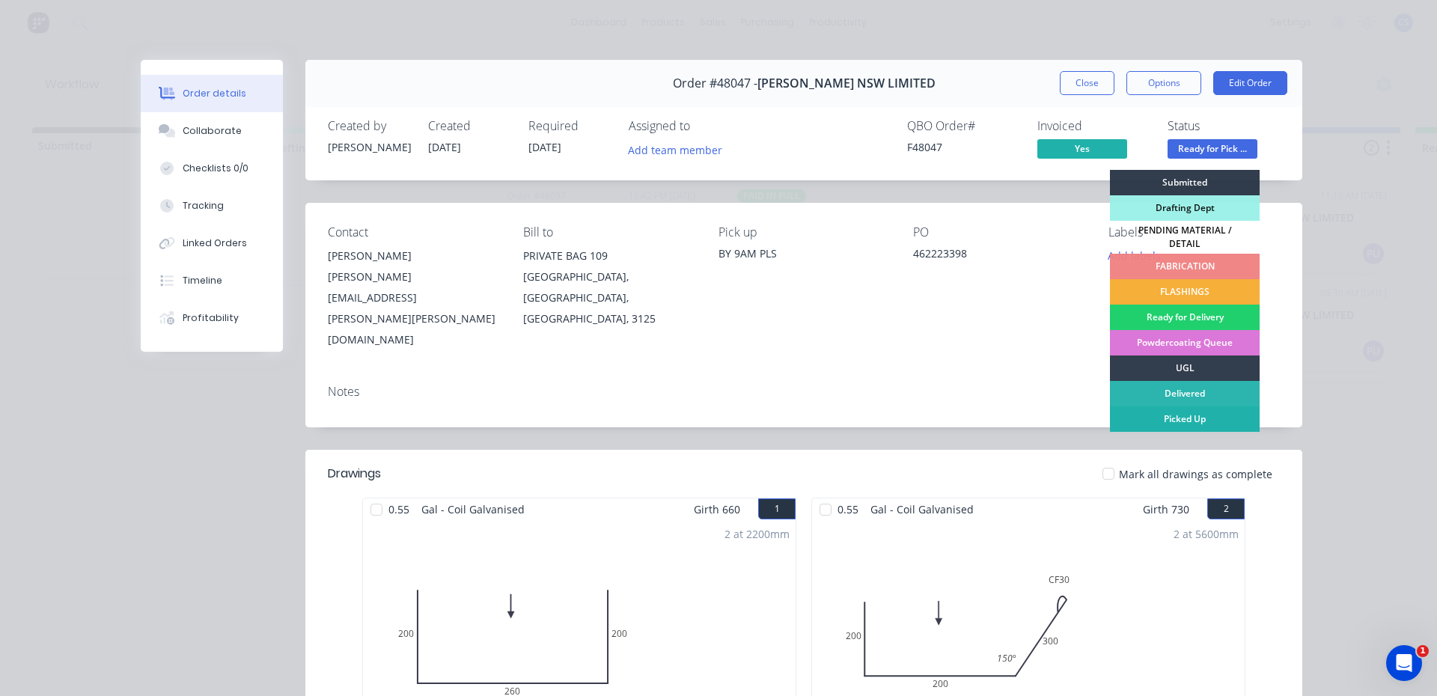
click at [1222, 417] on div "Picked Up" at bounding box center [1185, 418] width 150 height 25
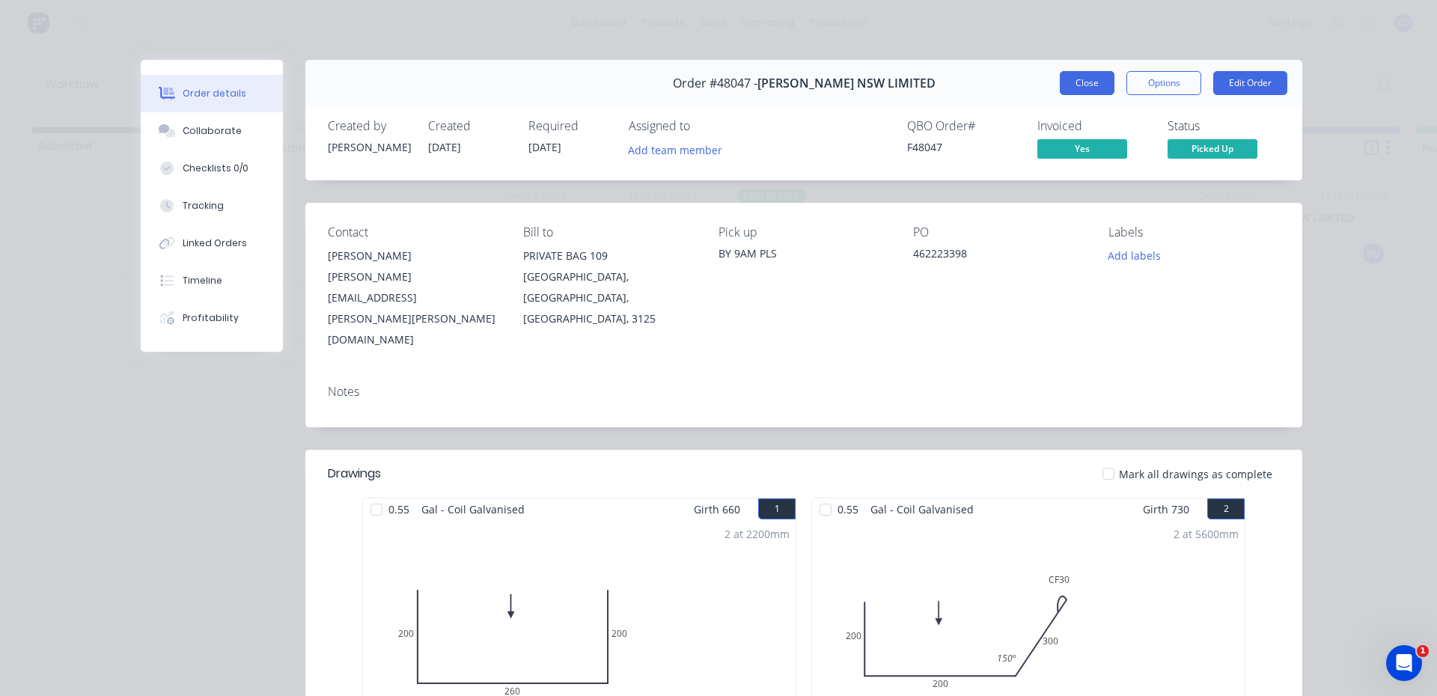
click at [1073, 84] on button "Close" at bounding box center [1087, 83] width 55 height 24
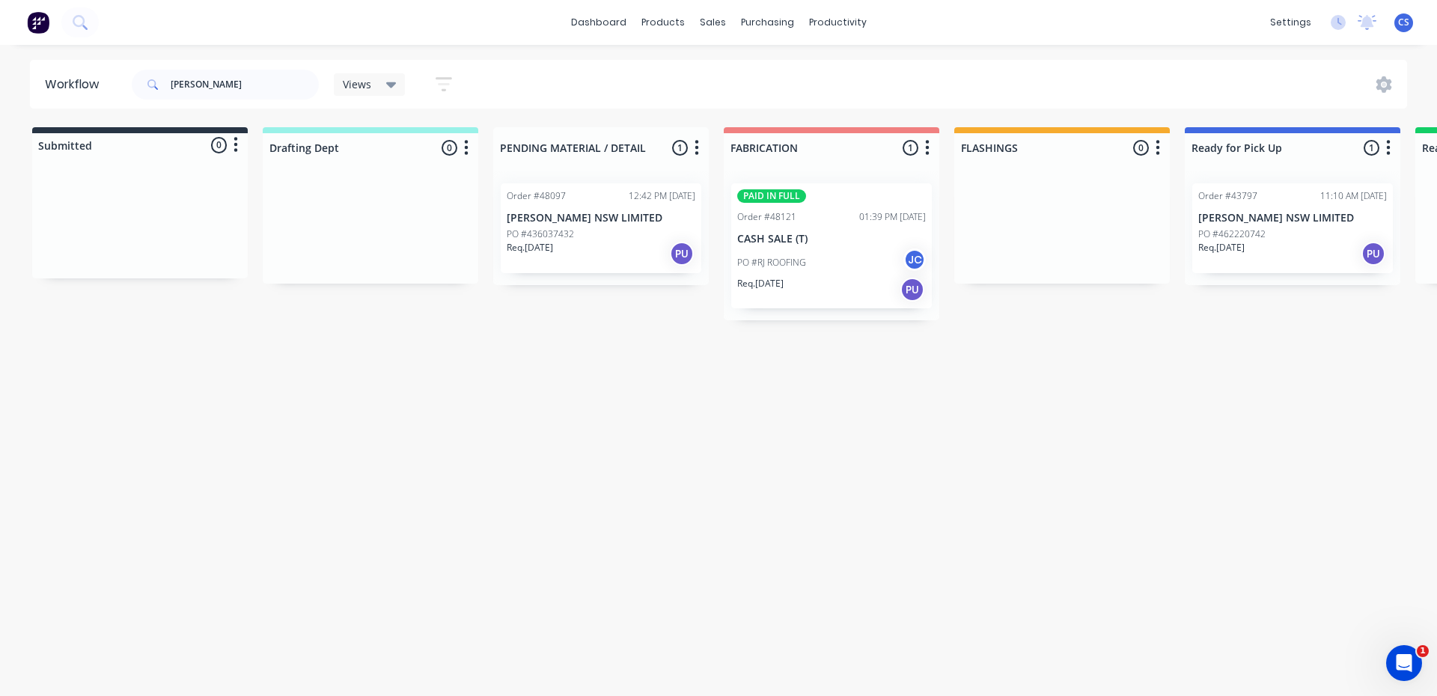
click at [1230, 234] on p "PO #462220742" at bounding box center [1231, 234] width 67 height 13
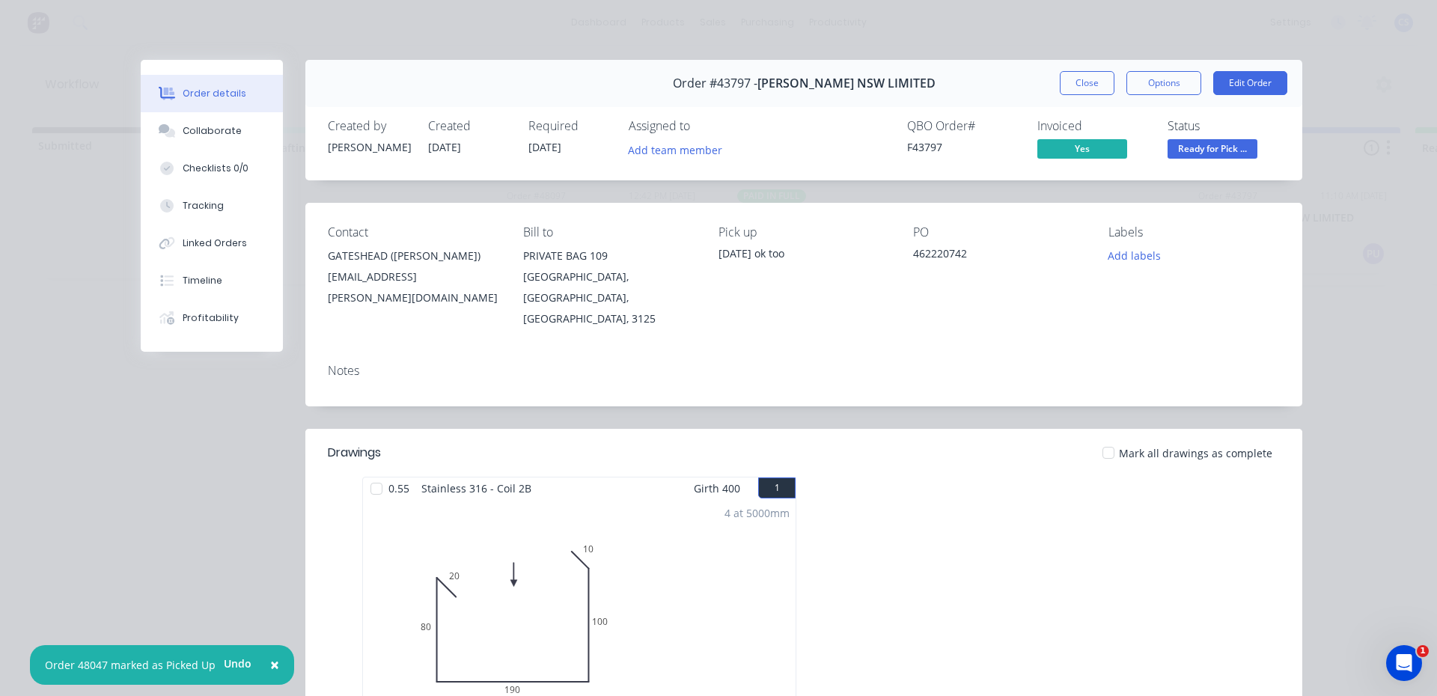
scroll to position [75, 0]
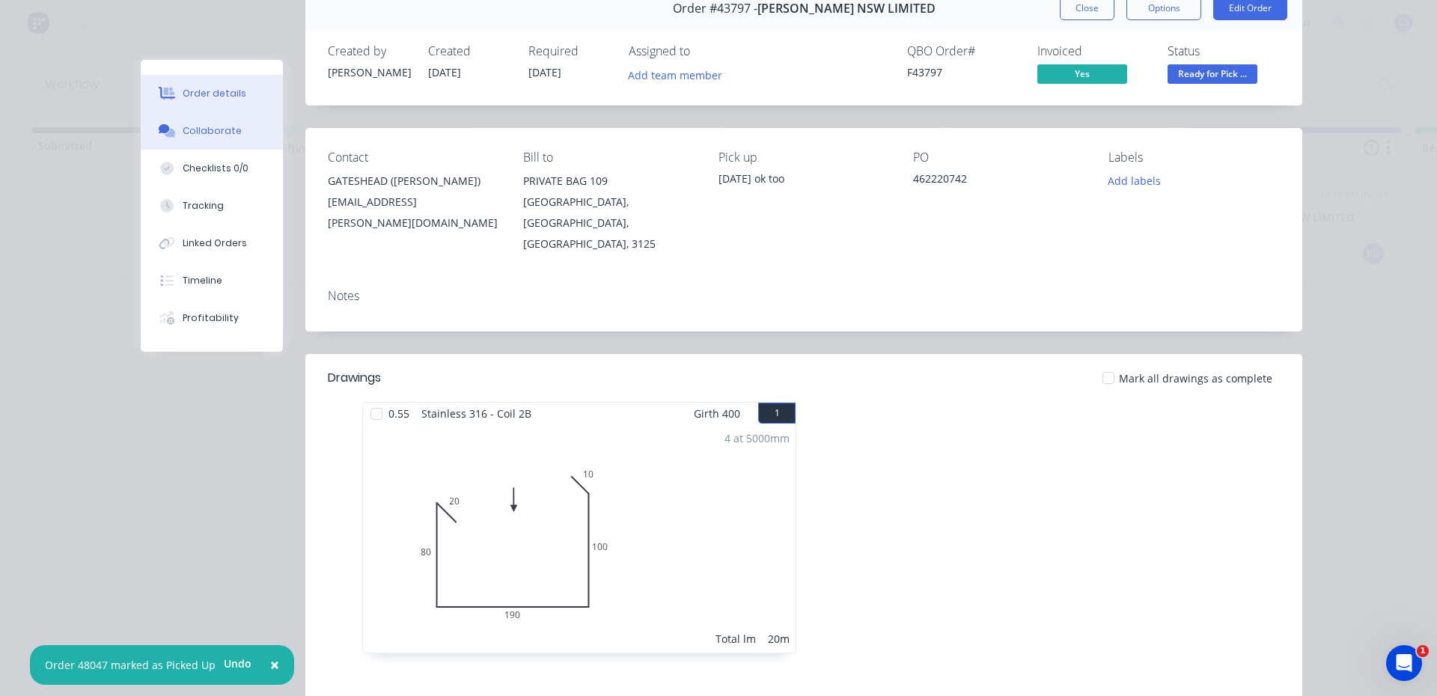
click at [230, 137] on div "Collaborate" at bounding box center [212, 130] width 59 height 13
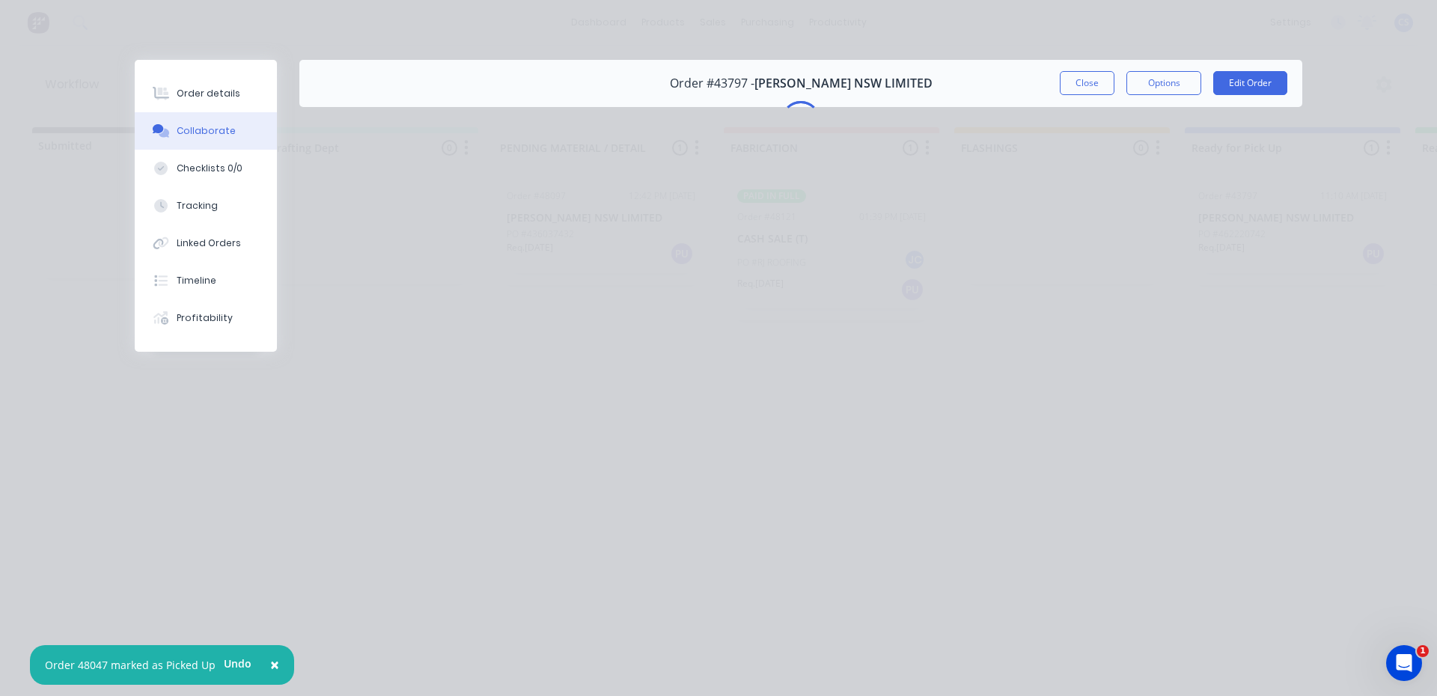
scroll to position [0, 0]
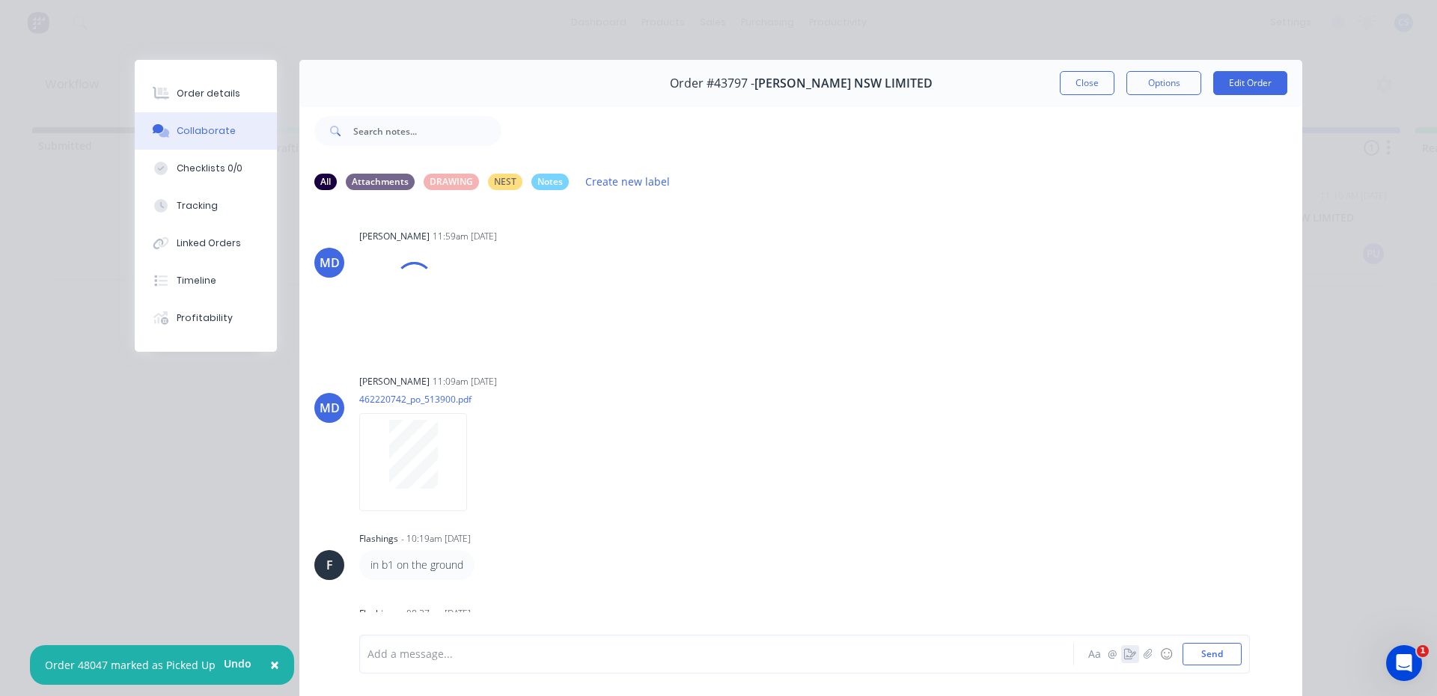
click at [1129, 659] on button "button" at bounding box center [1130, 654] width 18 height 18
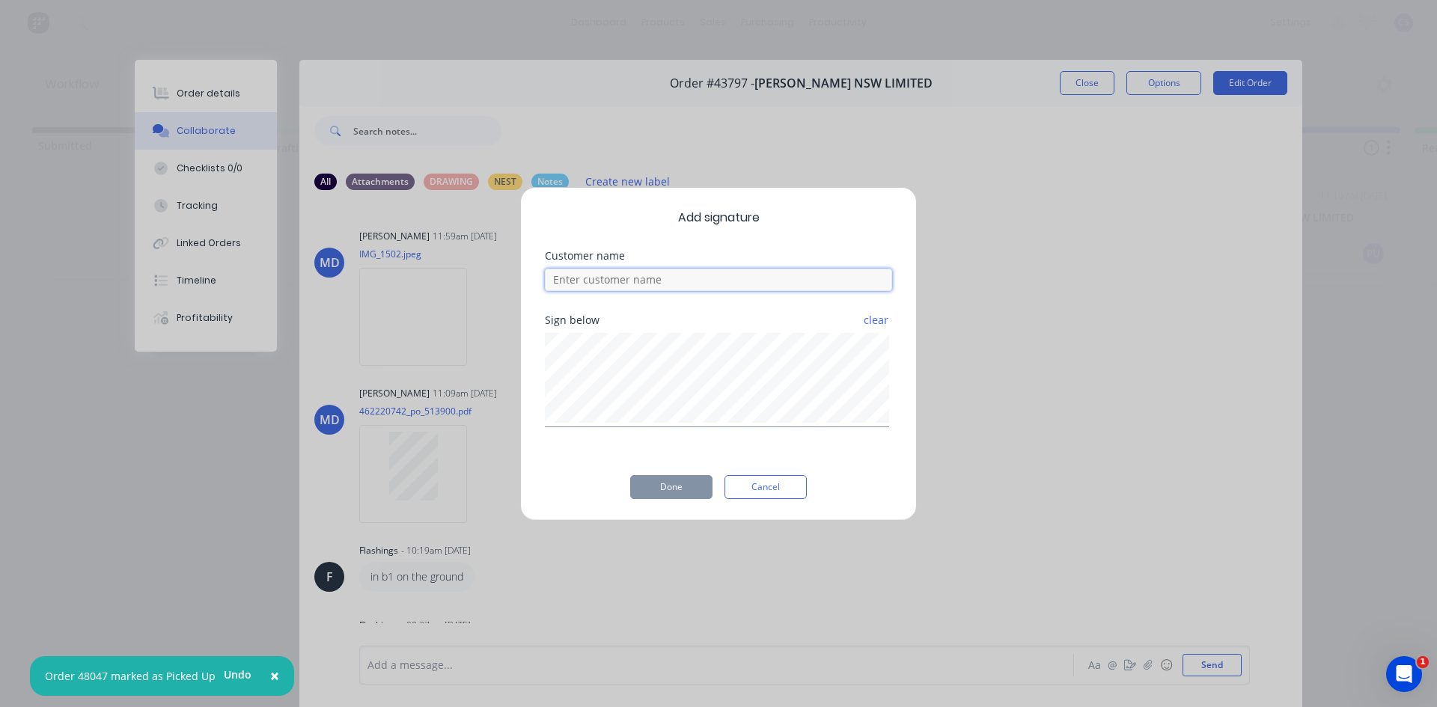
click at [632, 287] on input at bounding box center [718, 280] width 347 height 22
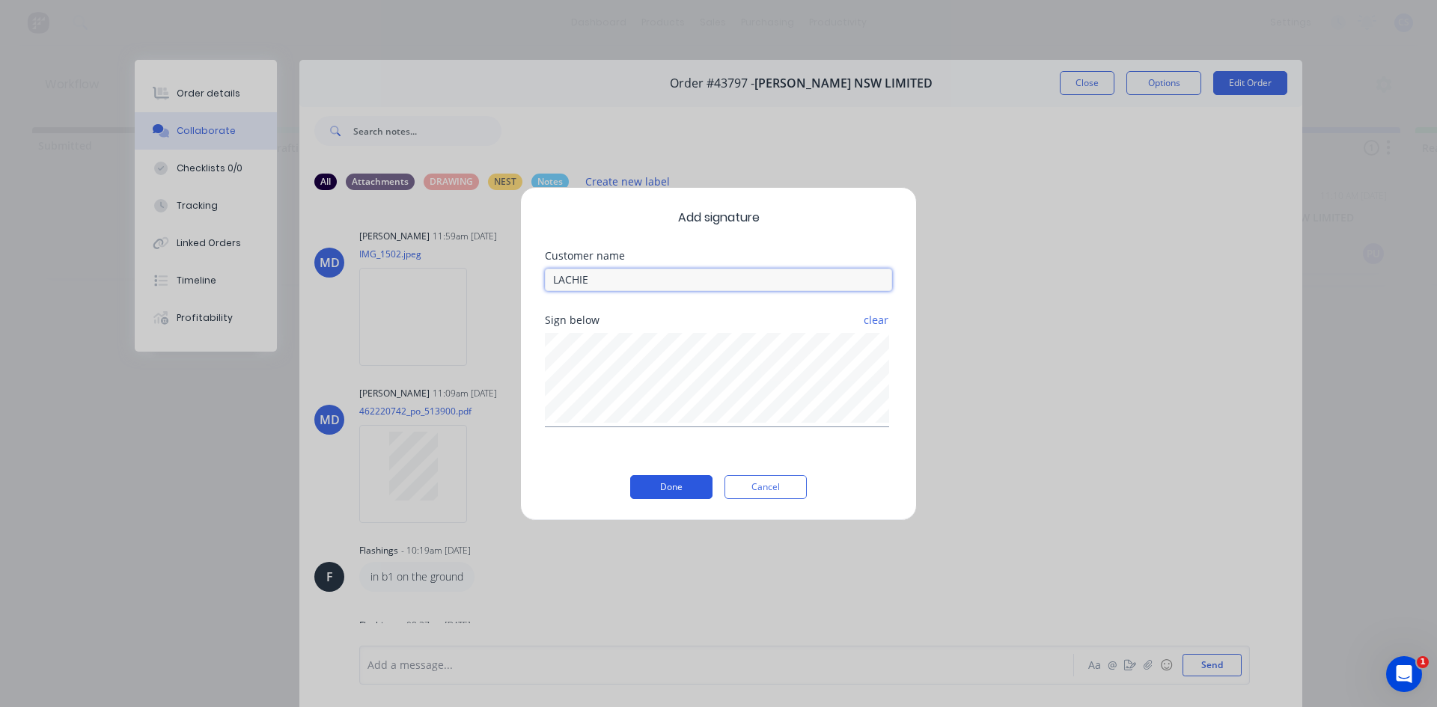
type input "LACHIE"
click at [668, 491] on button "Done" at bounding box center [671, 487] width 82 height 24
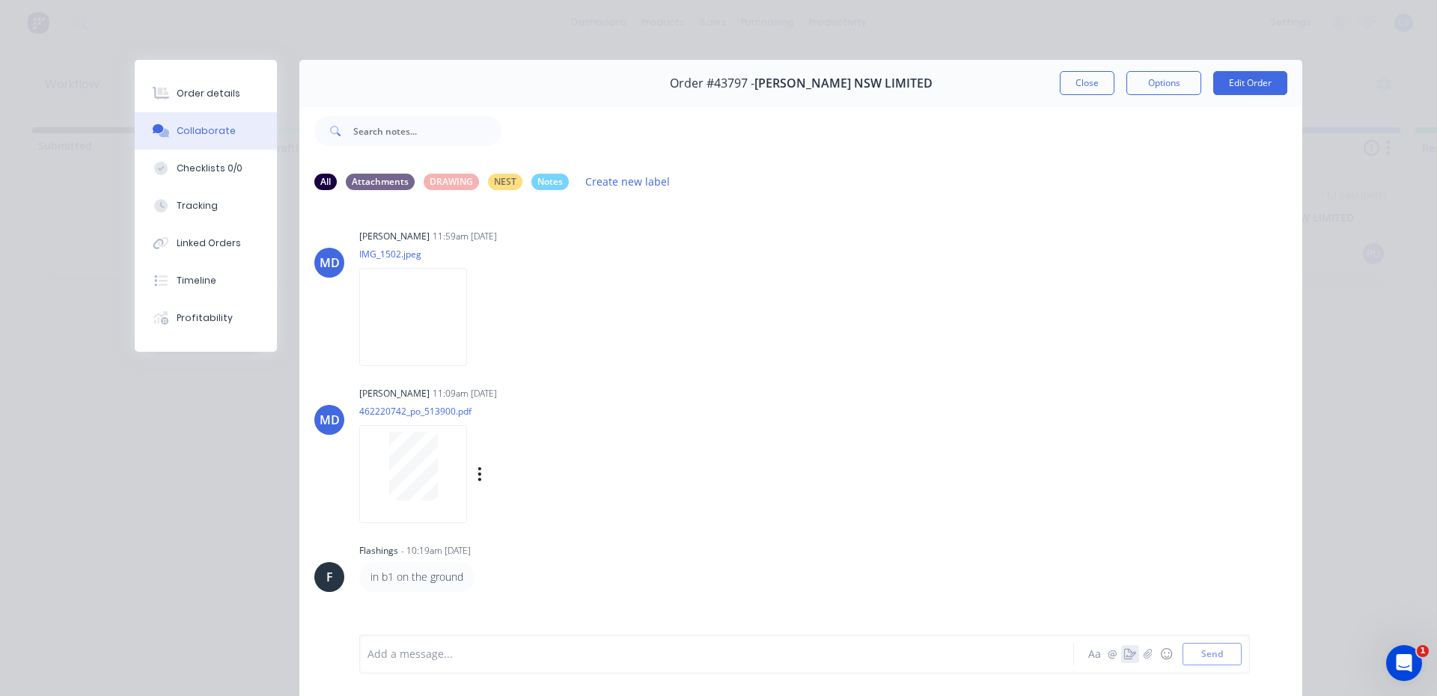
scroll to position [23, 0]
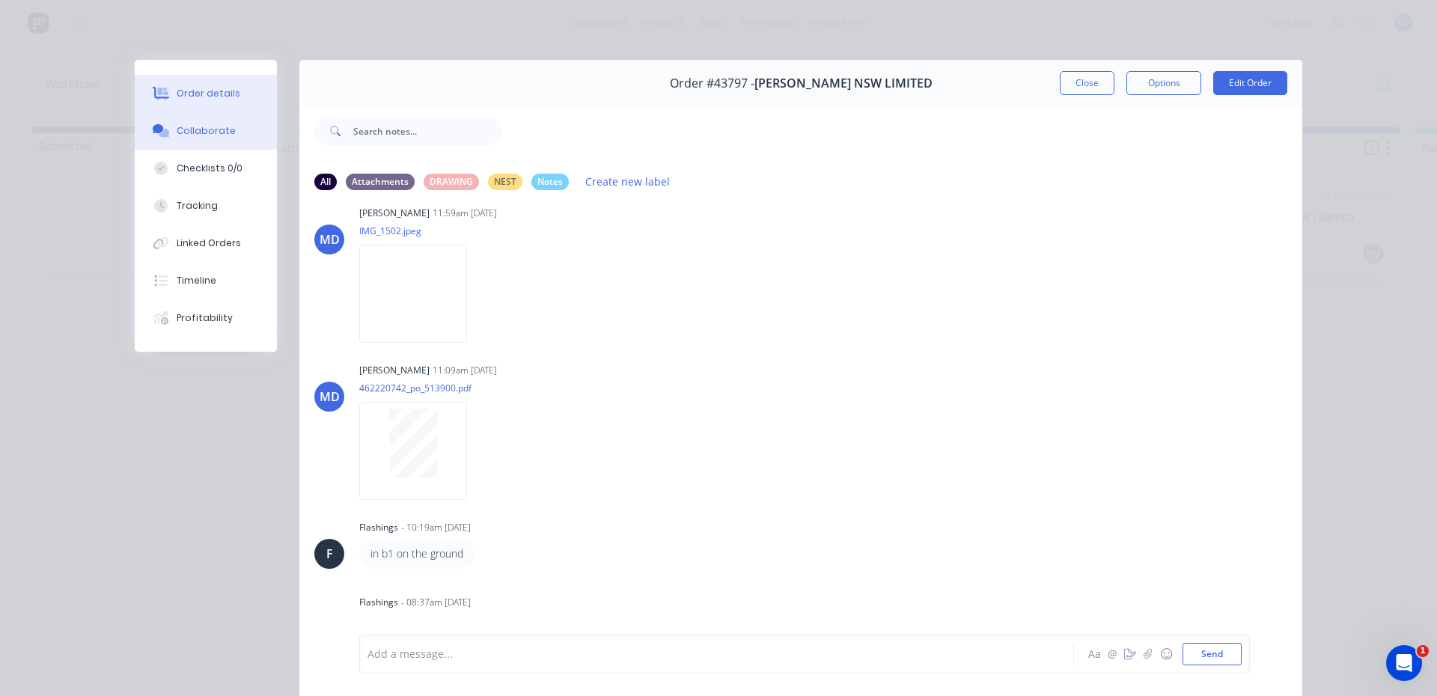
click at [203, 84] on button "Order details" at bounding box center [206, 93] width 142 height 37
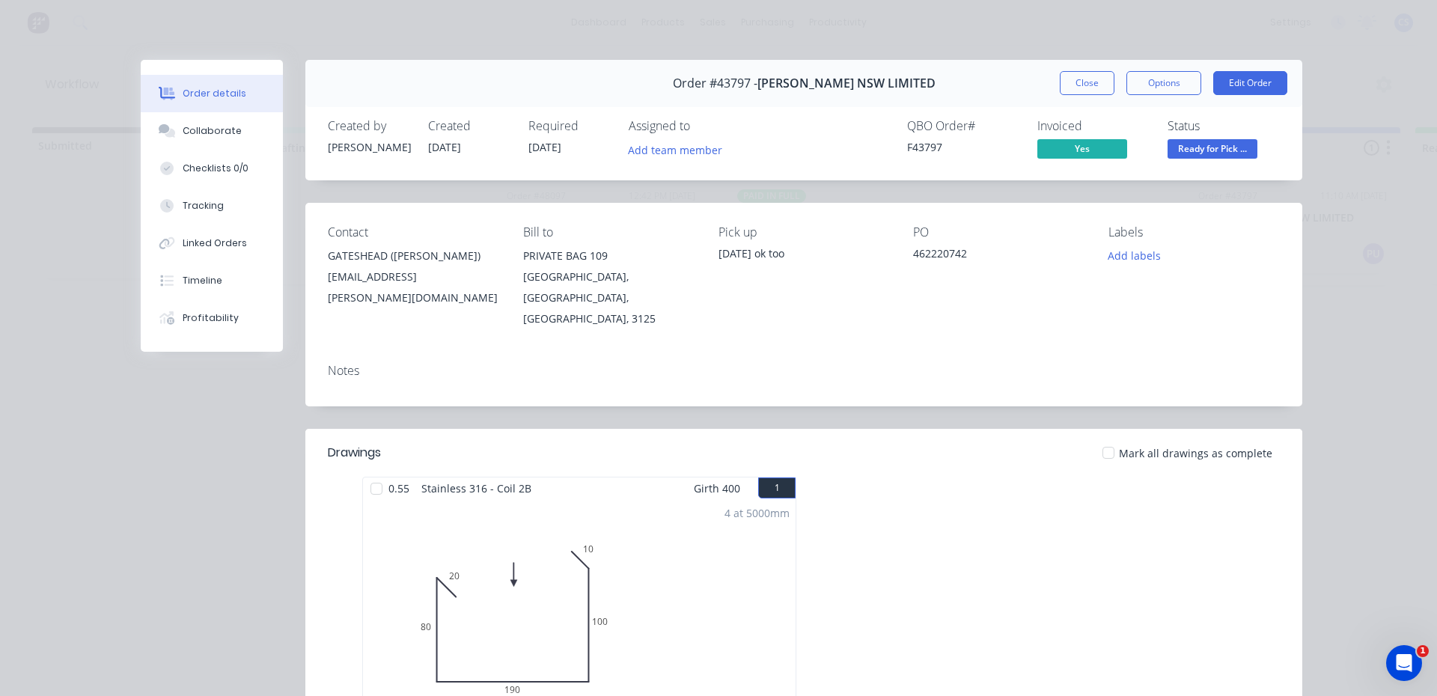
click at [1251, 139] on span "Ready for Pick ..." at bounding box center [1213, 148] width 90 height 19
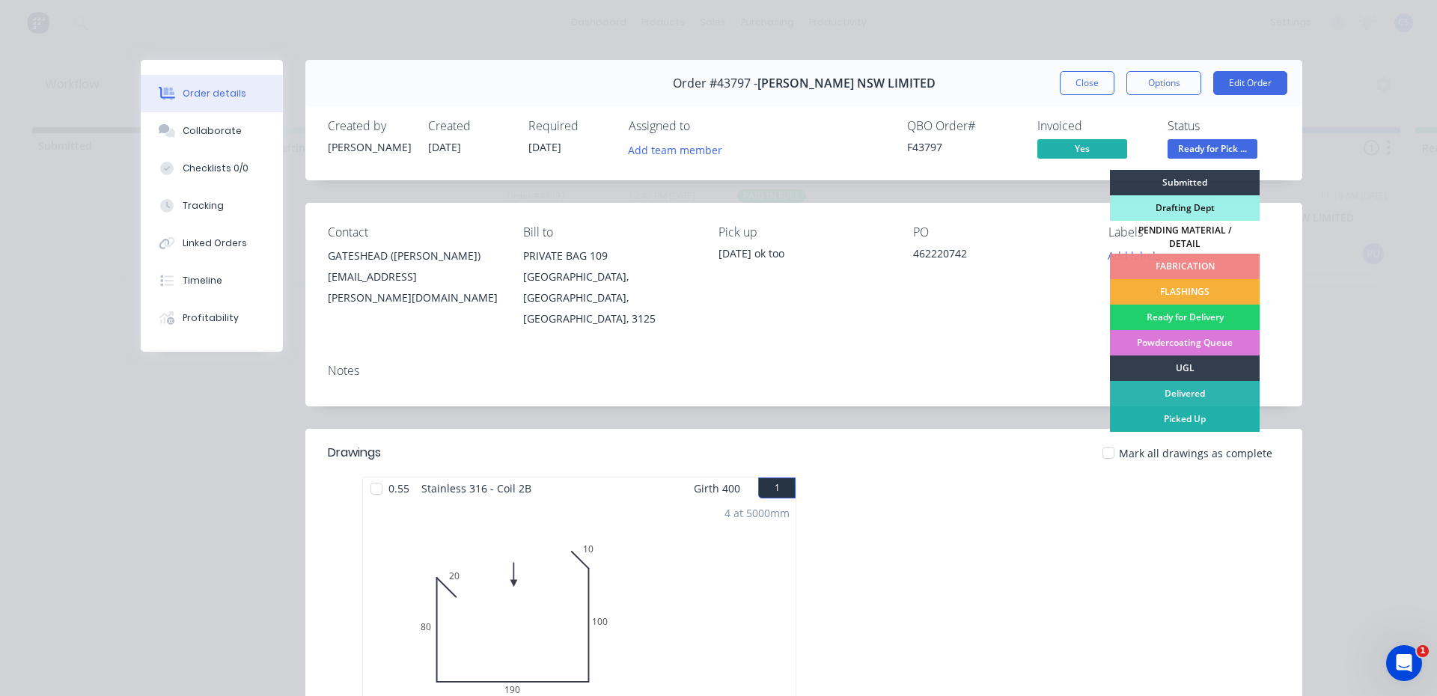
click at [1201, 406] on div "Picked Up" at bounding box center [1185, 418] width 150 height 25
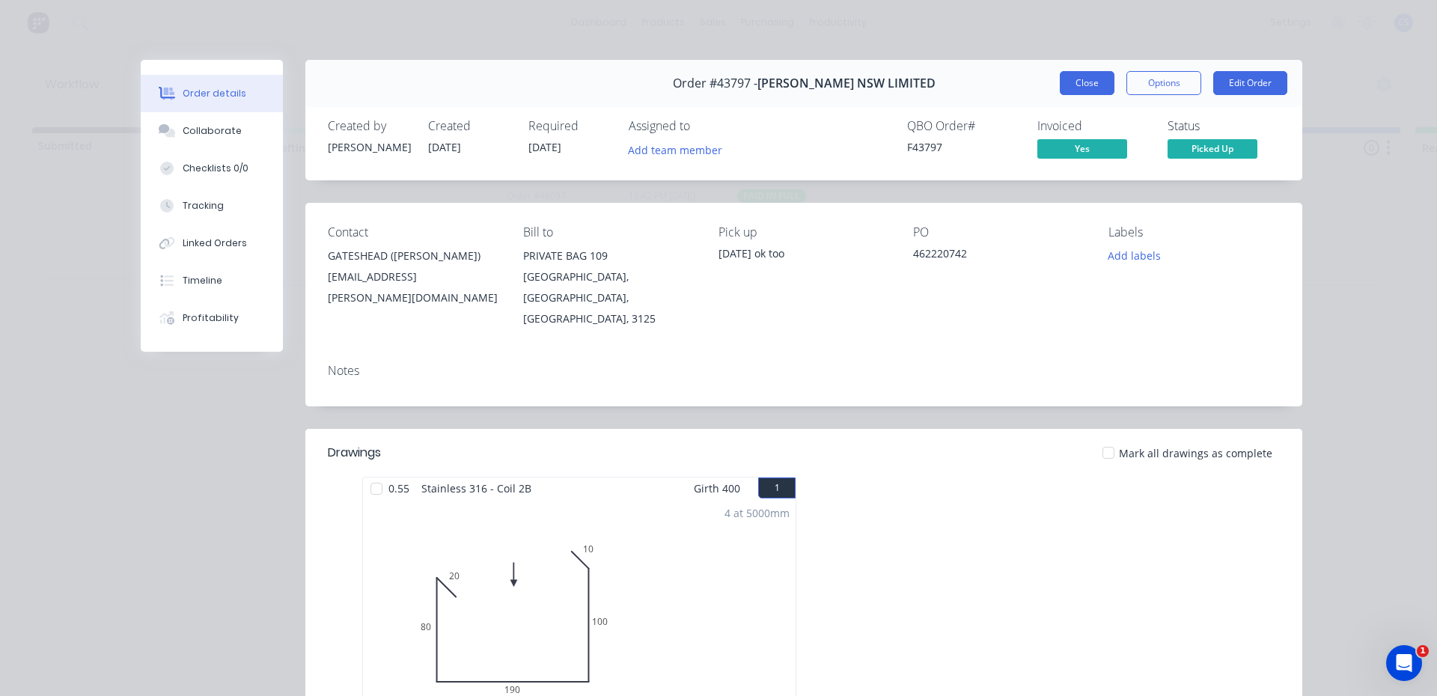
click at [1079, 79] on button "Close" at bounding box center [1087, 83] width 55 height 24
